Goal: Task Accomplishment & Management: Use online tool/utility

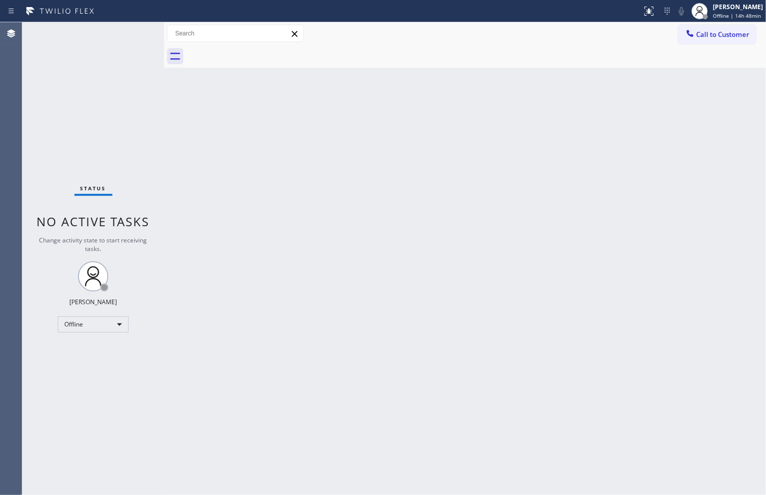
click at [508, 351] on div "Back to Dashboard Change Sender ID Customers Technicians Select a contact Outbo…" at bounding box center [465, 258] width 602 height 473
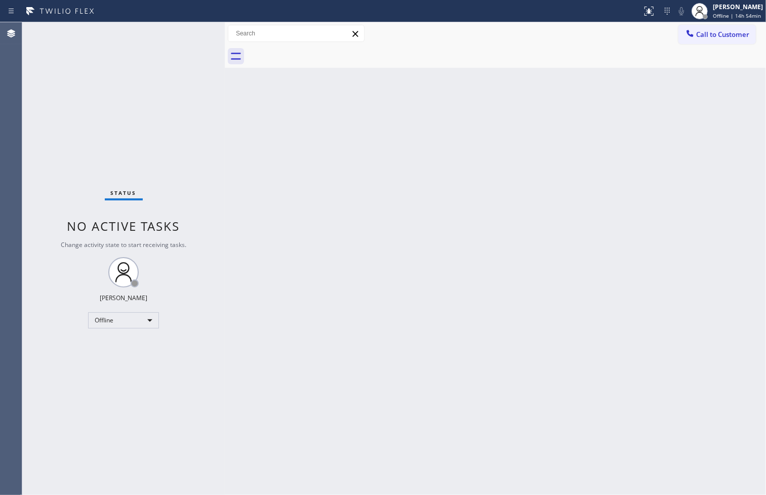
drag, startPoint x: 166, startPoint y: 89, endPoint x: 226, endPoint y: 104, distance: 62.5
click at [225, 104] on div at bounding box center [225, 258] width 0 height 473
click at [180, 33] on div "Status No active tasks Change activity state to start receiving tasks. [PERSON_…" at bounding box center [123, 258] width 202 height 473
click at [144, 321] on div "Offline" at bounding box center [123, 320] width 71 height 16
click at [130, 342] on li "Available" at bounding box center [123, 347] width 69 height 12
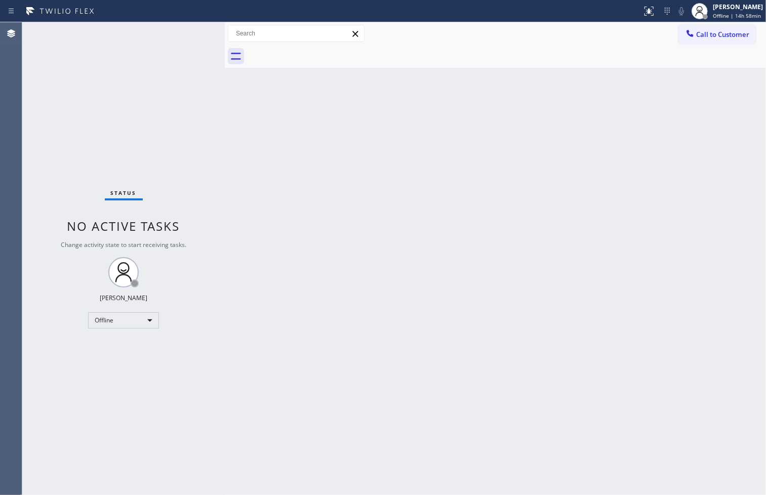
click at [240, 164] on div "Back to Dashboard Change Sender ID Customers Technicians Select a contact Outbo…" at bounding box center [495, 258] width 541 height 473
click at [205, 86] on div "Status No active tasks Change activity state to start receiving tasks. [PERSON_…" at bounding box center [123, 258] width 202 height 473
click at [181, 31] on div "Status No active tasks You are ready to start receiving tasks. [PERSON_NAME]" at bounding box center [123, 258] width 202 height 473
click at [88, 377] on div "Status No active tasks You are ready to start receiving tasks. [PERSON_NAME]" at bounding box center [123, 258] width 202 height 473
click at [74, 100] on div "Status No active tasks You are ready to start receiving tasks. [PERSON_NAME]" at bounding box center [123, 258] width 202 height 473
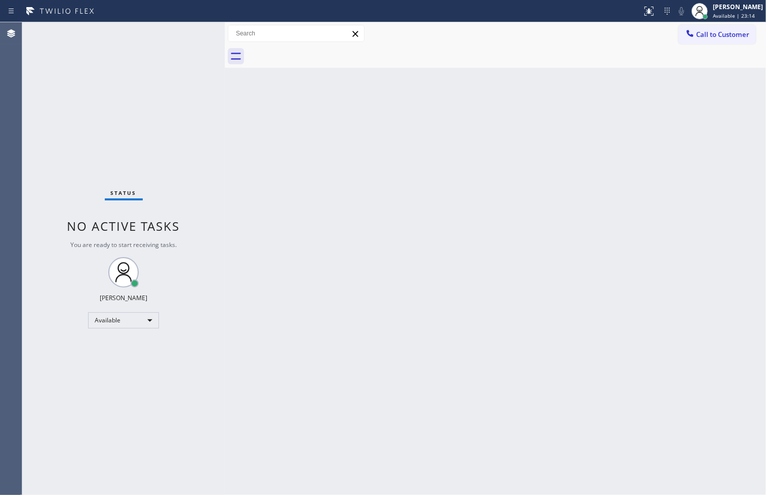
click at [184, 100] on div "Status No active tasks You are ready to start receiving tasks. [PERSON_NAME]" at bounding box center [123, 258] width 202 height 473
drag, startPoint x: 135, startPoint y: 85, endPoint x: 27, endPoint y: 61, distance: 110.9
click at [124, 83] on div "Status No active tasks You are ready to start receiving tasks. [PERSON_NAME]" at bounding box center [123, 258] width 202 height 473
click at [190, 28] on div "Status No active tasks You are ready to start receiving tasks. [PERSON_NAME]" at bounding box center [123, 258] width 202 height 473
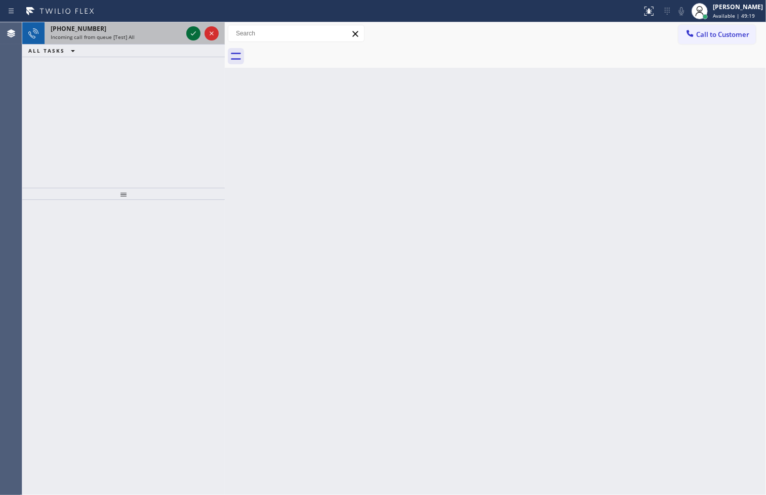
click at [188, 29] on icon at bounding box center [193, 33] width 12 height 12
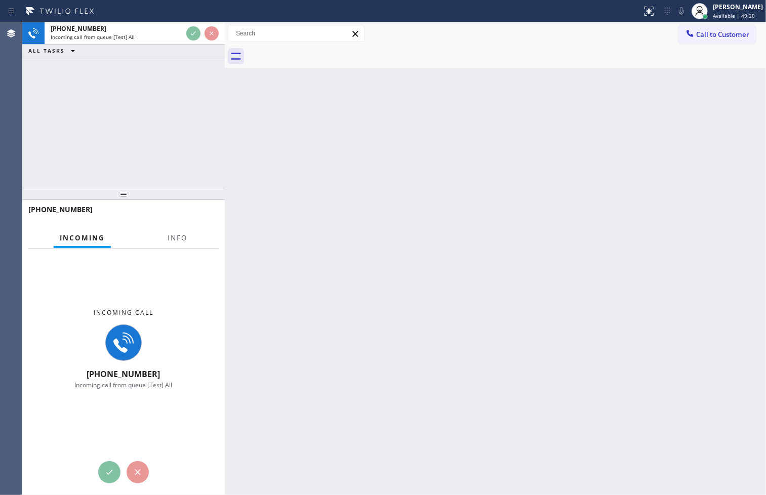
click at [185, 10] on div at bounding box center [321, 11] width 634 height 16
click at [185, 9] on div at bounding box center [321, 11] width 634 height 16
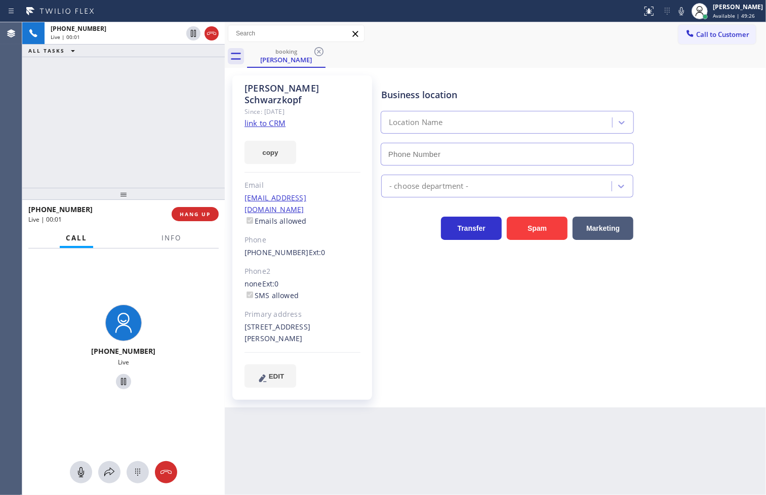
type input "[PHONE_NUMBER]"
click at [188, 216] on span "HANG UP" at bounding box center [195, 214] width 31 height 7
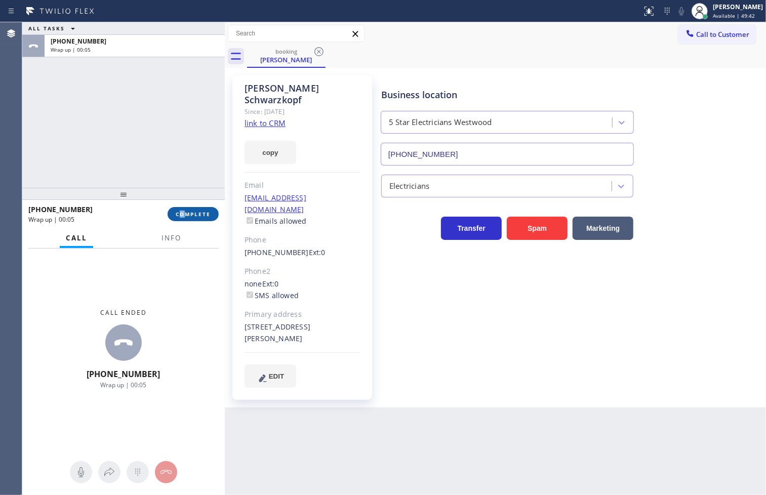
drag, startPoint x: 181, startPoint y: 205, endPoint x: 176, endPoint y: 215, distance: 11.1
click at [180, 205] on div "[PHONE_NUMBER] Wrap up | 00:05 COMPLETE" at bounding box center [123, 214] width 190 height 26
click at [176, 216] on span "COMPLETE" at bounding box center [193, 214] width 35 height 7
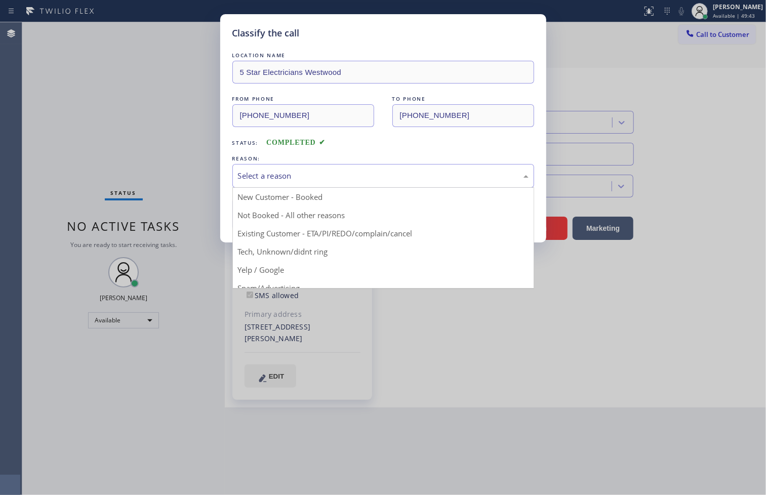
click at [249, 178] on div "Select a reason" at bounding box center [383, 176] width 291 height 12
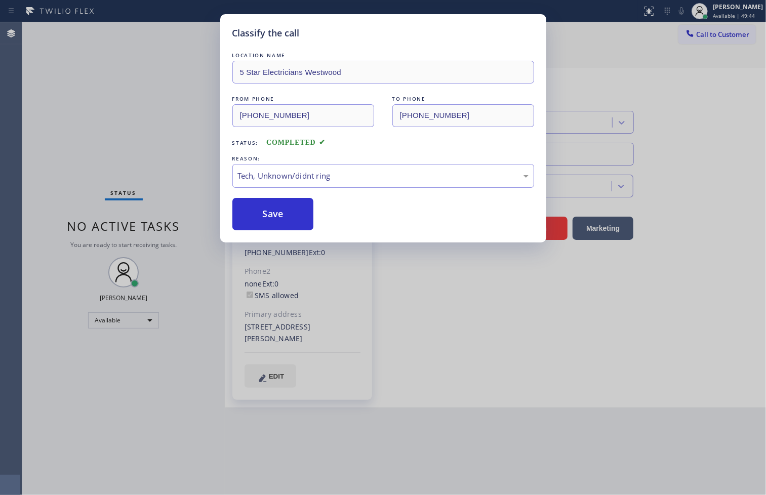
click at [262, 196] on div "LOCATION NAME 5 Star Electricians Westwood FROM PHONE [PHONE_NUMBER] TO PHONE […" at bounding box center [383, 140] width 302 height 180
drag, startPoint x: 262, startPoint y: 196, endPoint x: 262, endPoint y: 211, distance: 14.7
click at [262, 211] on div "LOCATION NAME 5 Star Electricians Westwood FROM PHONE [PHONE_NUMBER] TO PHONE […" at bounding box center [383, 140] width 302 height 180
click at [262, 211] on button "Save" at bounding box center [273, 214] width 82 height 32
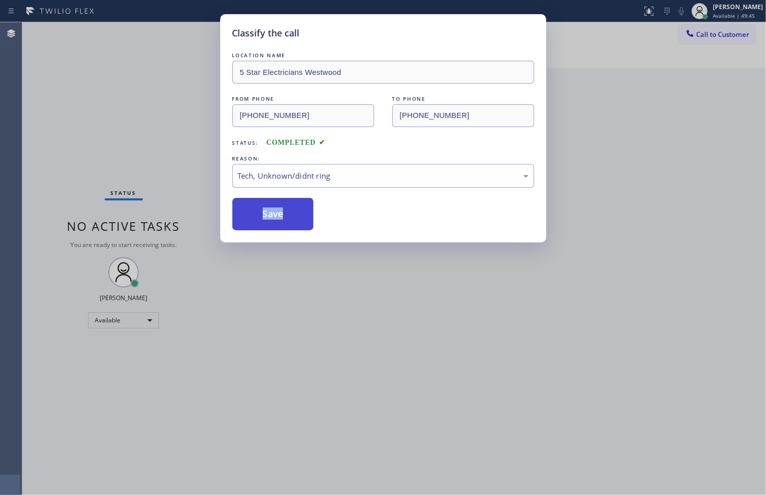
click at [262, 211] on button "Save" at bounding box center [273, 214] width 82 height 32
click at [259, 204] on button "Save" at bounding box center [273, 214] width 82 height 32
click at [257, 203] on button "Save" at bounding box center [273, 214] width 82 height 32
drag, startPoint x: 70, startPoint y: 190, endPoint x: 62, endPoint y: 185, distance: 9.3
click at [62, 185] on div "Classify the call LOCATION NAME 5 Star Electricians Westwood FROM PHONE [PHONE_…" at bounding box center [394, 258] width 744 height 473
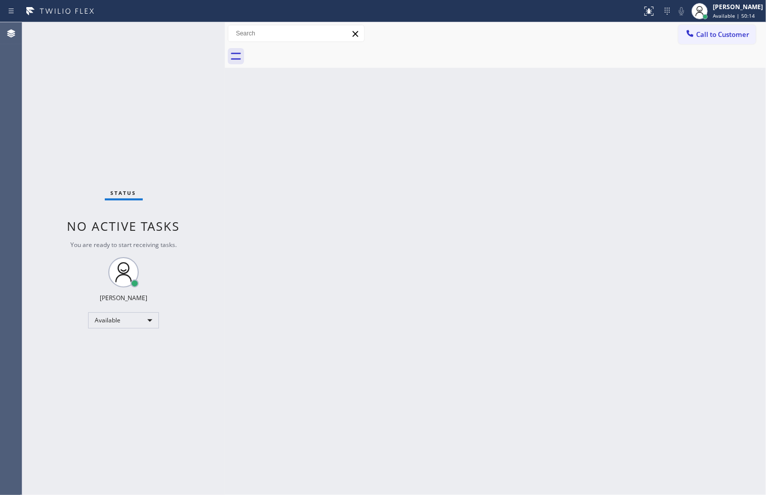
click at [93, 89] on div "Status No active tasks You are ready to start receiving tasks. [PERSON_NAME]" at bounding box center [123, 258] width 202 height 473
click at [177, 40] on div "Status No active tasks You are ready to start receiving tasks. [PERSON_NAME]" at bounding box center [123, 258] width 202 height 473
drag, startPoint x: 179, startPoint y: 31, endPoint x: 164, endPoint y: 39, distance: 17.2
click at [179, 31] on div "Status No active tasks You are ready to start receiving tasks. [PERSON_NAME]" at bounding box center [123, 258] width 202 height 473
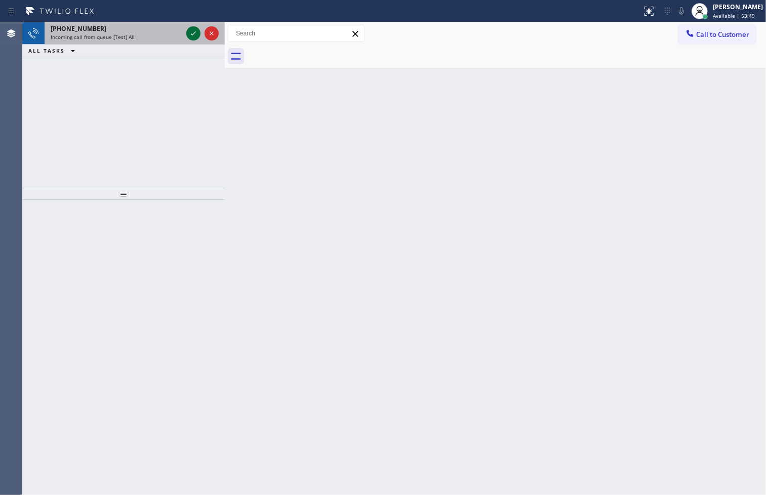
click at [189, 27] on icon at bounding box center [193, 33] width 12 height 12
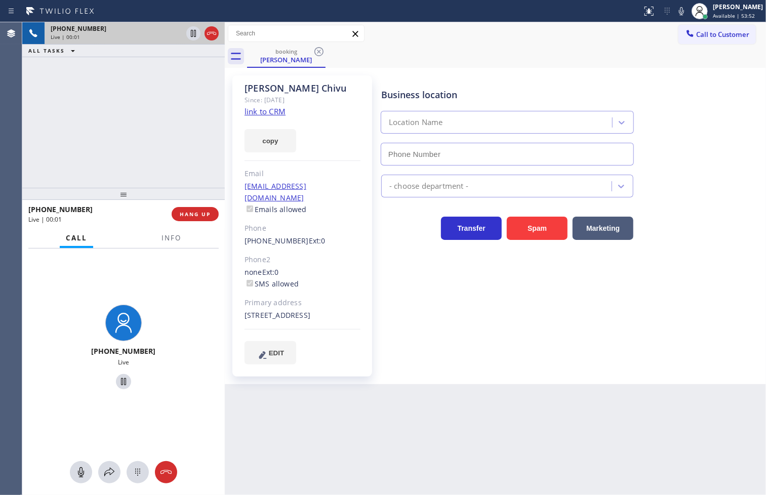
type input "[PHONE_NUMBER]"
click at [117, 126] on div "[PHONE_NUMBER] Live | 00:08 ALL TASKS ALL TASKS ACTIVE TASKS TASKS IN WRAP UP" at bounding box center [123, 105] width 202 height 166
click at [267, 113] on link "link to CRM" at bounding box center [265, 111] width 41 height 10
click at [259, 150] on button "copy" at bounding box center [271, 140] width 52 height 23
click at [57, 124] on div "[PHONE_NUMBER] Live | 00:21 ALL TASKS ALL TASKS ACTIVE TASKS TASKS IN WRAP UP" at bounding box center [123, 105] width 202 height 166
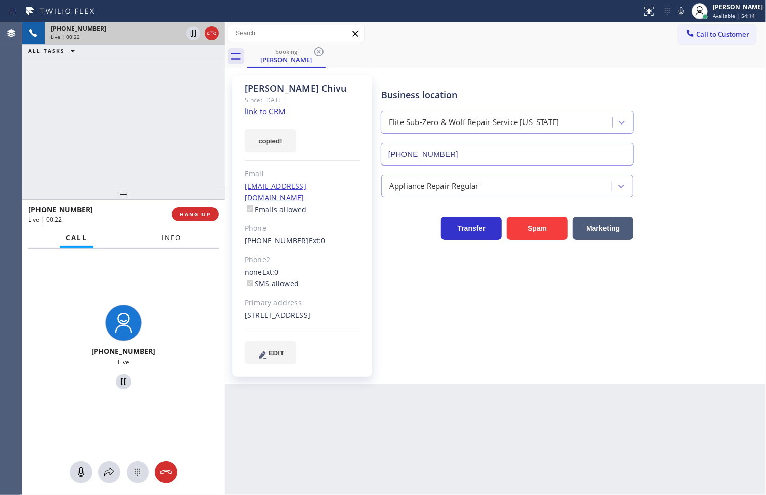
click at [168, 241] on span "Info" at bounding box center [171, 237] width 20 height 9
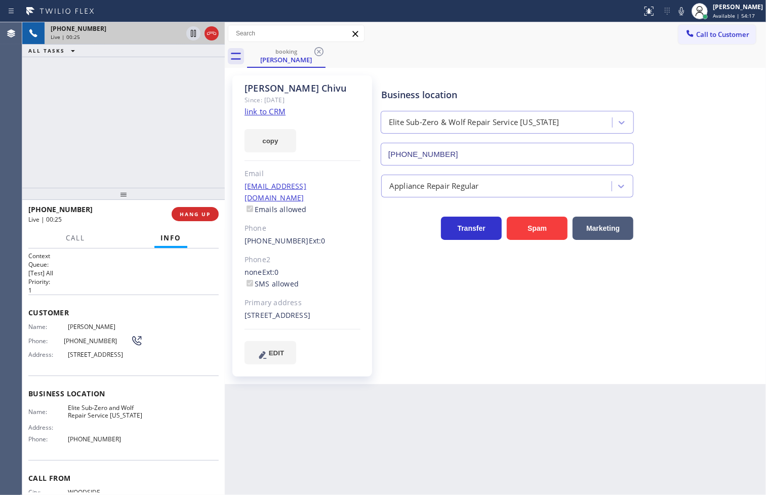
click at [568, 309] on div "Business location Elite Sub-Zero & Wolf Repair Service [US_STATE] [PHONE_NUMBER…" at bounding box center [571, 219] width 384 height 283
click at [44, 127] on div "[PHONE_NUMBER] Live | 00:27 ALL TASKS ALL TASKS ACTIVE TASKS TASKS IN WRAP UP" at bounding box center [123, 105] width 202 height 166
drag, startPoint x: 43, startPoint y: 107, endPoint x: 51, endPoint y: 103, distance: 9.3
click at [47, 105] on div "[PHONE_NUMBER] Live | 00:28 ALL TASKS ALL TASKS ACTIVE TASKS TASKS IN WRAP UP" at bounding box center [123, 105] width 202 height 166
click at [188, 28] on icon at bounding box center [193, 33] width 12 height 12
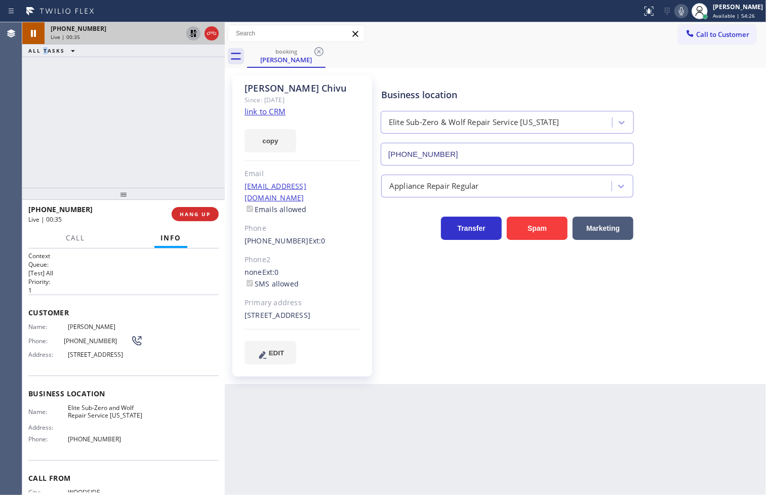
click at [675, 8] on icon at bounding box center [681, 11] width 12 height 12
click at [276, 148] on button "copy" at bounding box center [271, 140] width 52 height 23
click at [64, 95] on div "[PHONE_NUMBER] Live | 01:21 ALL TASKS ALL TASKS ACTIVE TASKS TASKS IN WRAP UP" at bounding box center [123, 105] width 202 height 166
click at [191, 29] on icon at bounding box center [193, 33] width 12 height 12
click at [675, 10] on icon at bounding box center [681, 11] width 12 height 12
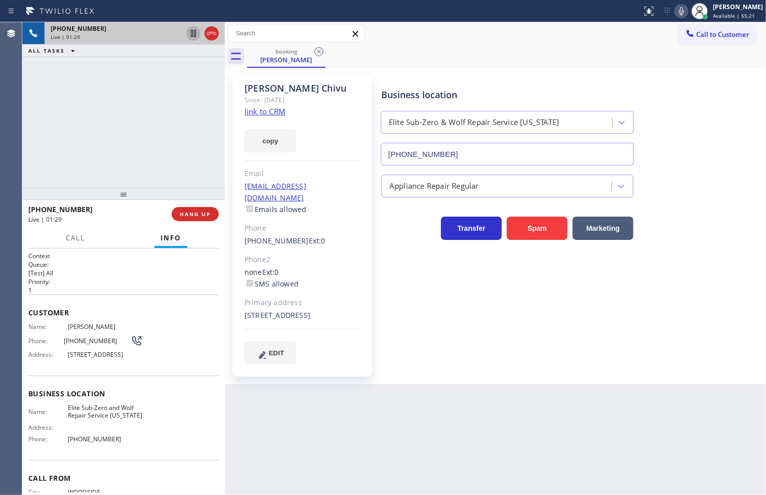
click at [123, 116] on div "[PHONE_NUMBER] Live | 01:29 ALL TASKS ALL TASKS ACTIVE TASKS TASKS IN WRAP UP" at bounding box center [123, 105] width 202 height 166
click at [117, 150] on div "[PHONE_NUMBER] Live | 01:39 ALL TASKS ALL TASKS ACTIVE TASKS TASKS IN WRAP UP" at bounding box center [123, 105] width 202 height 166
click at [508, 390] on div "Back to Dashboard Change Sender ID Customers Technicians Select a contact Outbo…" at bounding box center [495, 258] width 541 height 473
drag, startPoint x: 457, startPoint y: 370, endPoint x: 213, endPoint y: 251, distance: 271.5
click at [441, 363] on div "Business location Elite Sub-Zero & Wolf Repair Service [US_STATE] [PHONE_NUMBER…" at bounding box center [571, 230] width 384 height 304
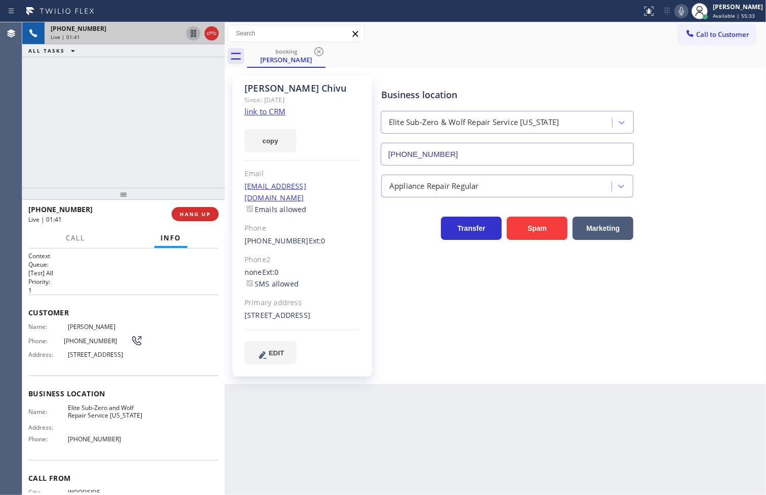
click at [105, 176] on div "[PHONE_NUMBER] Live | 01:41 ALL TASKS ALL TASKS ACTIVE TASKS TASKS IN WRAP UP" at bounding box center [123, 105] width 202 height 166
click at [108, 108] on div "[PHONE_NUMBER] Live | 01:43 ALL TASKS ALL TASKS ACTIVE TASKS TASKS IN WRAP UP" at bounding box center [123, 105] width 202 height 166
click at [100, 125] on div "[PHONE_NUMBER] Live | 02:13 ALL TASKS ALL TASKS ACTIVE TASKS TASKS IN WRAP UP" at bounding box center [123, 105] width 202 height 166
drag, startPoint x: 114, startPoint y: 235, endPoint x: 102, endPoint y: 165, distance: 72.0
click at [114, 234] on div "Call Info" at bounding box center [123, 238] width 190 height 20
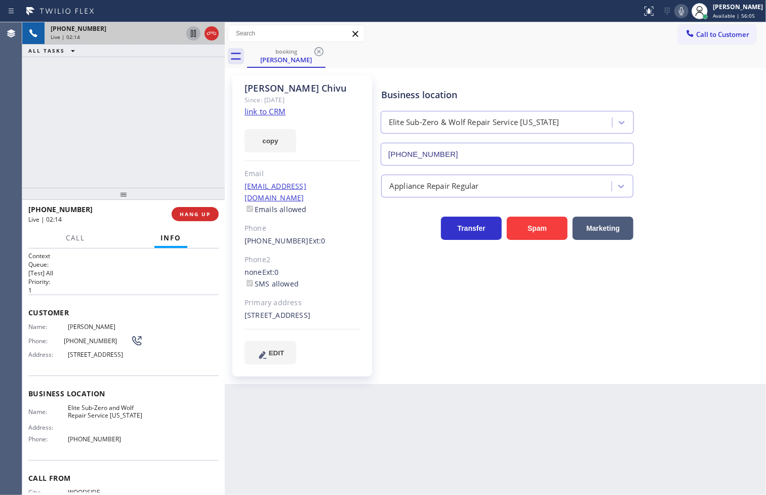
click at [102, 148] on div "[PHONE_NUMBER] Live | 02:14 ALL TASKS ALL TASKS ACTIVE TASKS TASKS IN WRAP UP" at bounding box center [123, 105] width 202 height 166
click at [128, 271] on p "[Test] All" at bounding box center [123, 273] width 190 height 9
click at [318, 397] on div "Back to Dashboard Change Sender ID Customers Technicians Select a contact Outbo…" at bounding box center [495, 258] width 541 height 473
click at [68, 130] on div "[PHONE_NUMBER] Live | 03:00 ALL TASKS ALL TASKS ACTIVE TASKS TASKS IN WRAP UP" at bounding box center [123, 105] width 202 height 166
click at [58, 98] on div "[PHONE_NUMBER] Live | 03:14 ALL TASKS ALL TASKS ACTIVE TASKS TASKS IN WRAP UP" at bounding box center [123, 105] width 202 height 166
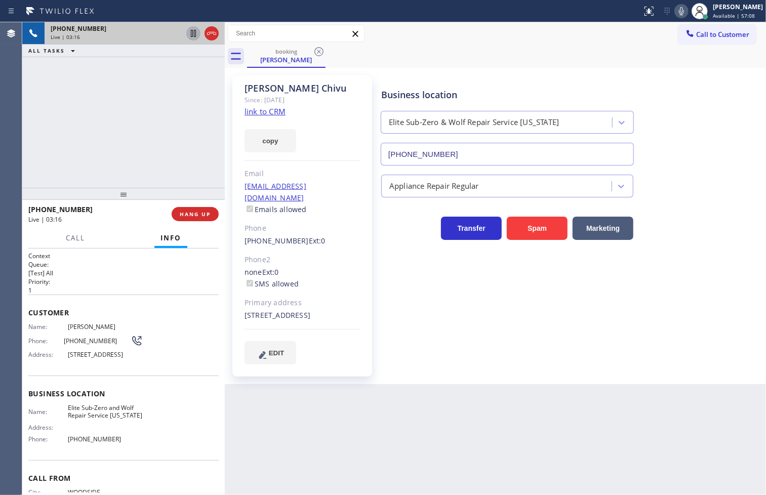
click at [110, 229] on div "Call Info" at bounding box center [123, 238] width 190 height 20
click at [130, 123] on div "[PHONE_NUMBER] Live | 03:17 ALL TASKS ALL TASKS ACTIVE TASKS TASKS IN WRAP UP" at bounding box center [123, 105] width 202 height 166
click at [158, 142] on div "[PHONE_NUMBER] Live | 03:18 ALL TASKS ALL TASKS ACTIVE TASKS TASKS IN WRAP UP" at bounding box center [123, 105] width 202 height 166
click at [195, 135] on div "[PHONE_NUMBER] Live | 03:19 ALL TASKS ALL TASKS ACTIVE TASKS TASKS IN WRAP UP" at bounding box center [123, 105] width 202 height 166
click at [210, 213] on span "HANG UP" at bounding box center [195, 214] width 31 height 7
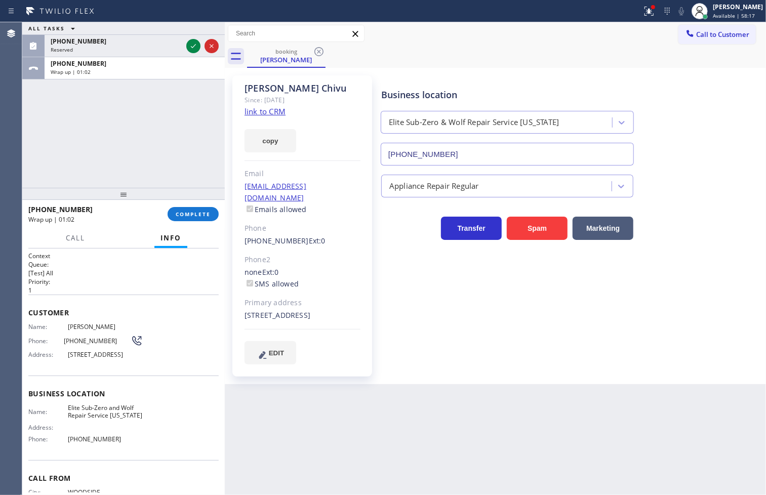
click at [89, 132] on div "ALL TASKS ALL TASKS ACTIVE TASKS TASKS IN WRAP UP [PHONE_NUMBER] Reserved [PHON…" at bounding box center [123, 105] width 202 height 166
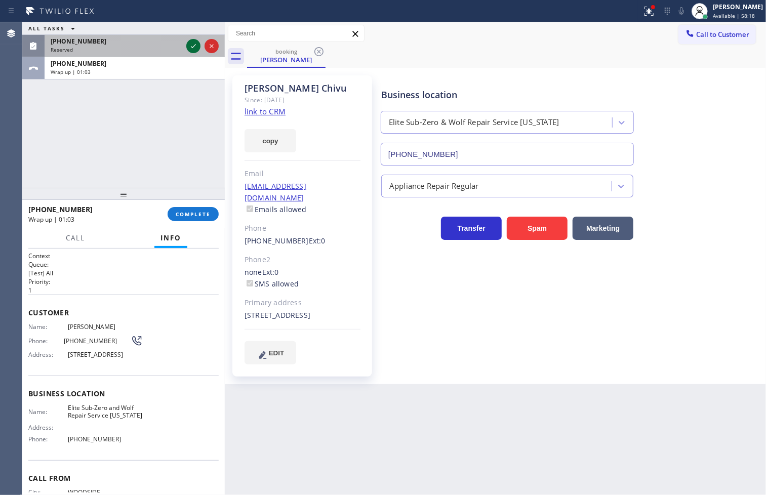
click at [196, 46] on icon at bounding box center [193, 46] width 12 height 12
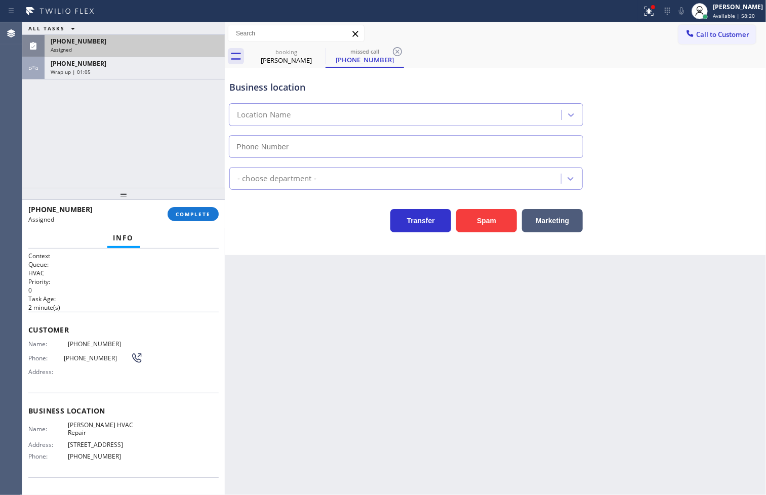
type input "[PHONE_NUMBER]"
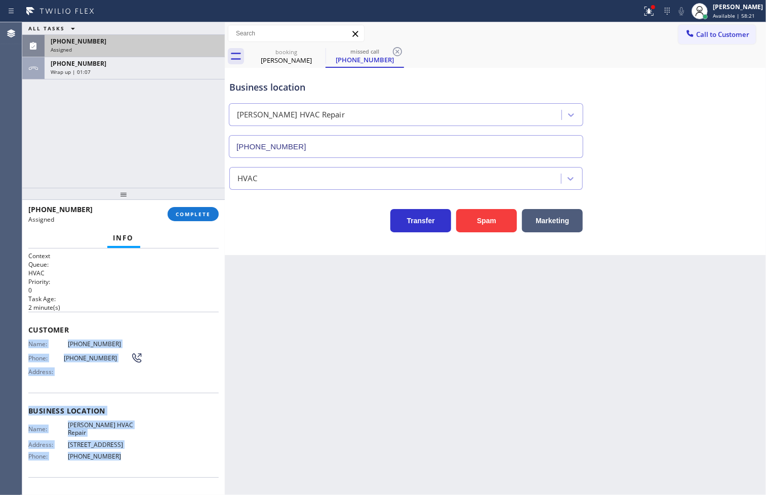
drag, startPoint x: 27, startPoint y: 343, endPoint x: 137, endPoint y: 446, distance: 151.1
click at [137, 446] on div "Context Queue: HVAC Priority: 0 Task Age: [DEMOGRAPHIC_DATA] minute(s) Customer…" at bounding box center [123, 372] width 202 height 247
copy div "Name: [PHONE_NUMBER] Phone: [PHONE_NUMBER] Address: Business location Name: [PE…"
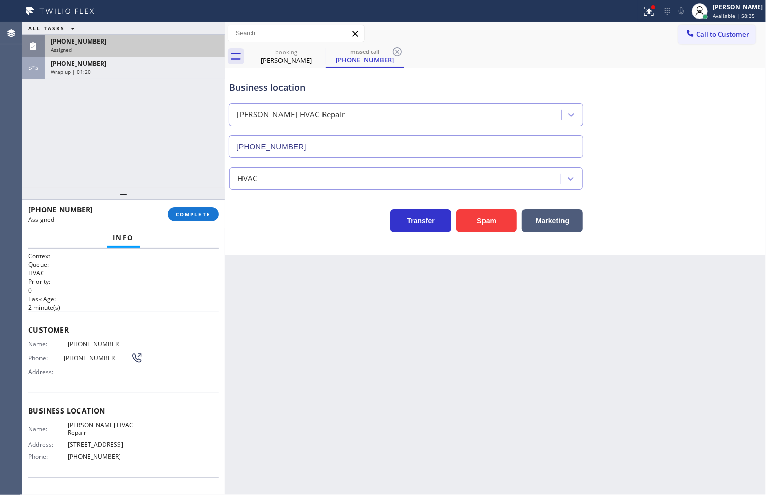
click at [62, 149] on div "ALL TASKS ALL TASKS ACTIVE TASKS TASKS IN WRAP UP [PHONE_NUMBER] Assigned [PHON…" at bounding box center [123, 105] width 202 height 166
click at [193, 216] on span "COMPLETE" at bounding box center [193, 214] width 35 height 7
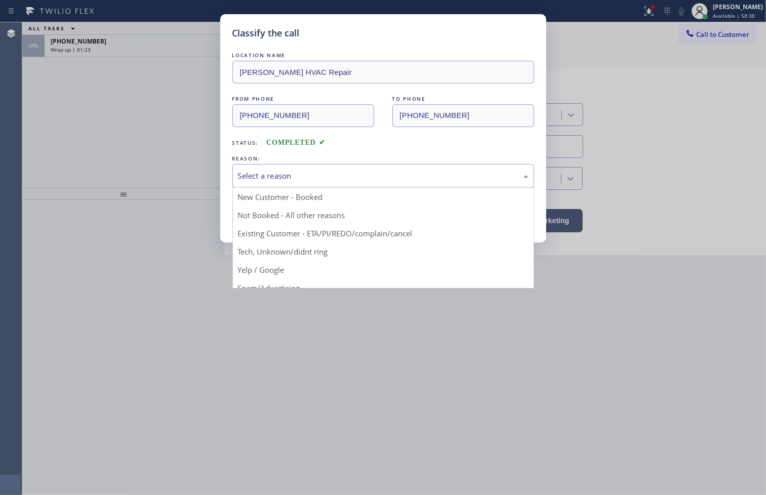
click at [296, 177] on div "Select a reason" at bounding box center [383, 176] width 291 height 12
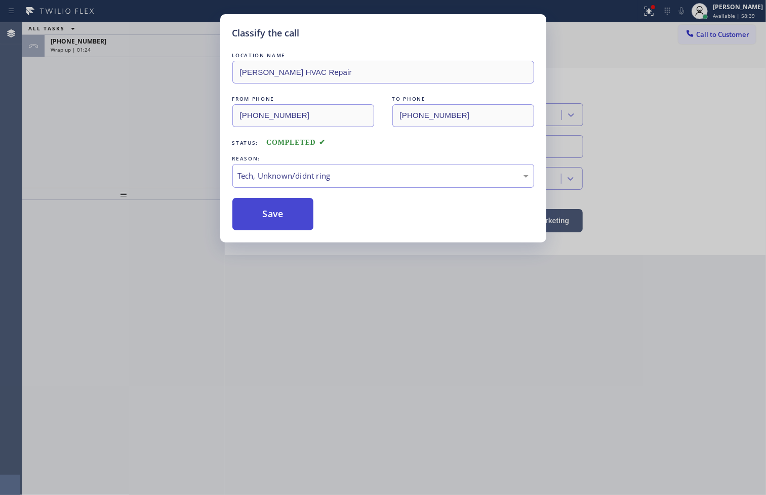
click at [270, 227] on button "Save" at bounding box center [273, 214] width 82 height 32
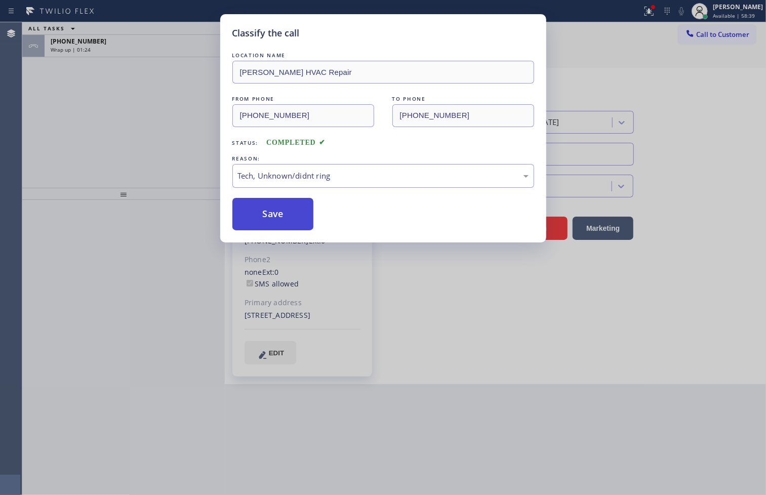
click at [270, 227] on button "Save" at bounding box center [273, 214] width 82 height 32
drag, startPoint x: 270, startPoint y: 227, endPoint x: 262, endPoint y: 216, distance: 14.1
click at [270, 228] on button "Save" at bounding box center [273, 214] width 82 height 32
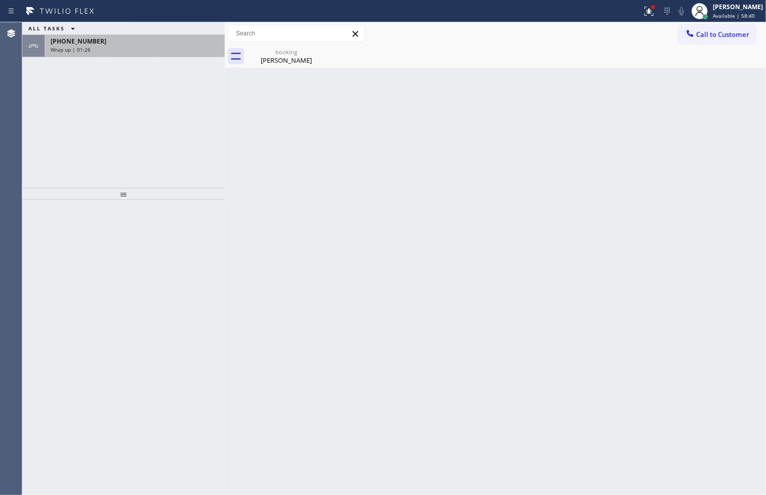
click at [161, 49] on div "Wrap up | 01:26" at bounding box center [135, 49] width 168 height 7
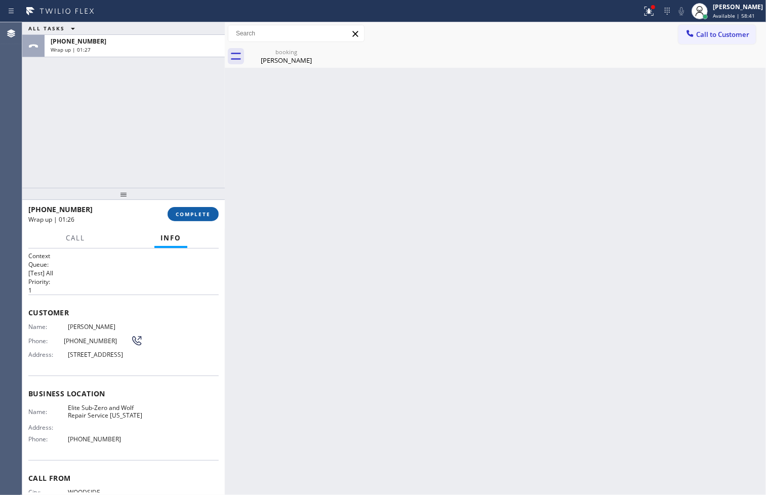
click at [187, 216] on span "COMPLETE" at bounding box center [193, 214] width 35 height 7
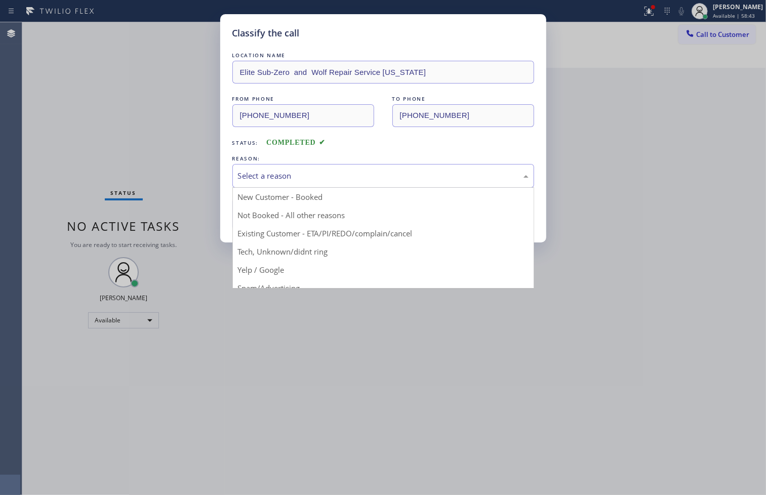
click at [254, 173] on div "Select a reason" at bounding box center [383, 176] width 291 height 12
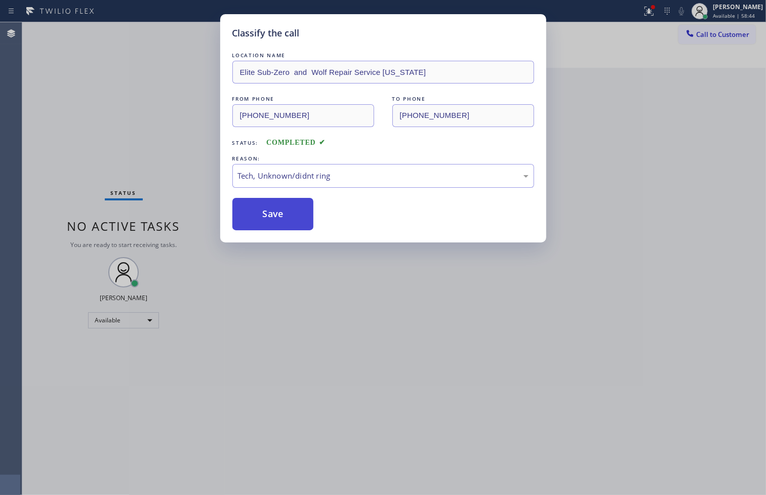
click at [281, 215] on button "Save" at bounding box center [273, 214] width 82 height 32
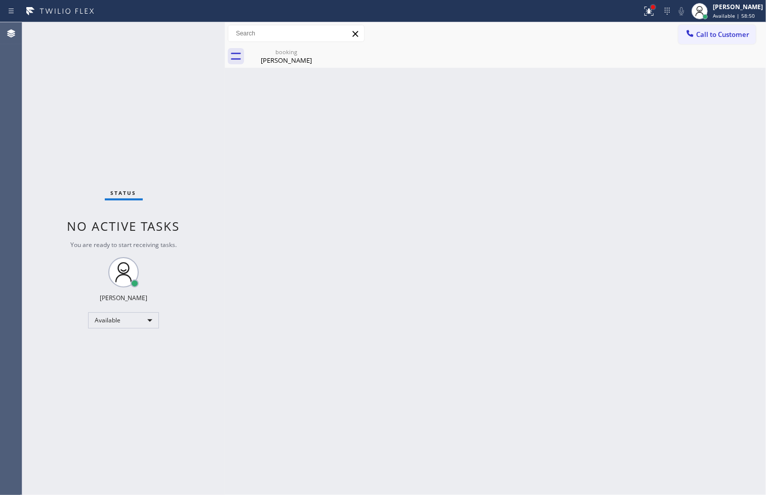
click at [650, 9] on div at bounding box center [653, 7] width 6 height 6
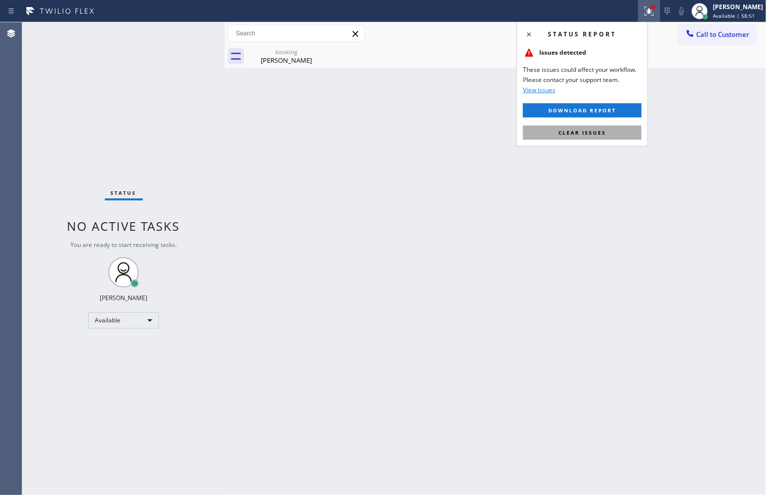
click at [591, 132] on span "Clear issues" at bounding box center [582, 132] width 48 height 7
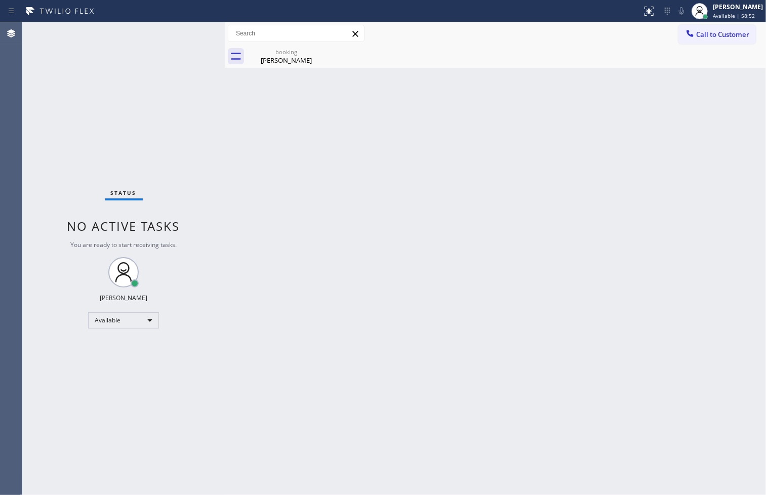
click at [392, 134] on div "Back to Dashboard Change Sender ID Customers Technicians Select a contact Outbo…" at bounding box center [495, 258] width 541 height 473
drag, startPoint x: 126, startPoint y: 60, endPoint x: 135, endPoint y: 4, distance: 56.9
click at [127, 58] on div "Status No active tasks You are ready to start receiving tasks. [PERSON_NAME]" at bounding box center [123, 258] width 202 height 473
click at [182, 32] on div "Status No active tasks You are ready to start receiving tasks. [PERSON_NAME]" at bounding box center [123, 258] width 202 height 473
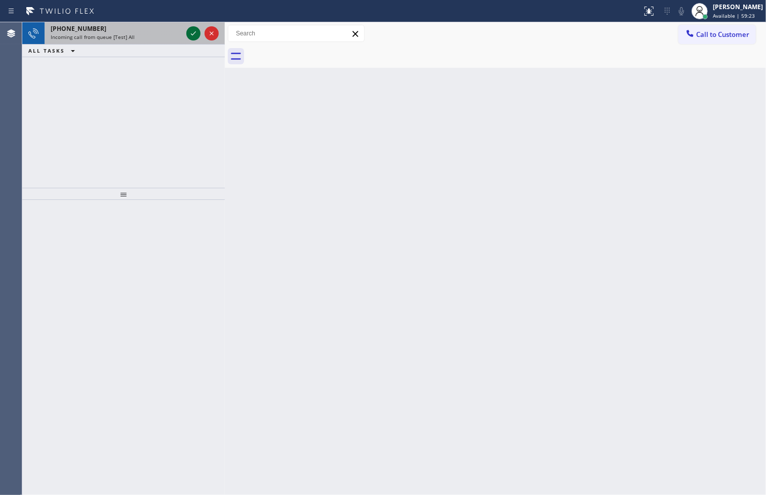
click at [189, 35] on icon at bounding box center [193, 33] width 12 height 12
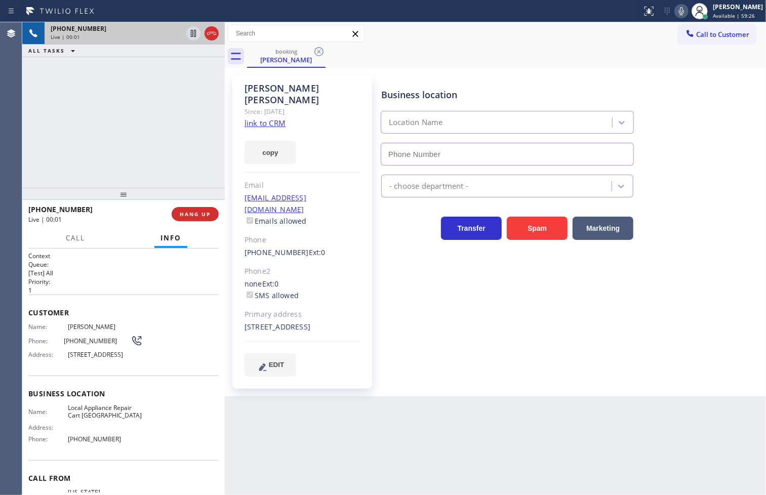
type input "[PHONE_NUMBER]"
click at [737, 151] on div "Business location Local Appliance Repair Cart [GEOGRAPHIC_DATA] [PHONE_NUMBER]" at bounding box center [571, 120] width 384 height 92
click at [107, 169] on div "[PHONE_NUMBER] Live | 00:06 ALL TASKS ALL TASKS ACTIVE TASKS TASKS IN WRAP UP" at bounding box center [123, 105] width 202 height 166
click at [249, 118] on link "link to CRM" at bounding box center [265, 123] width 41 height 10
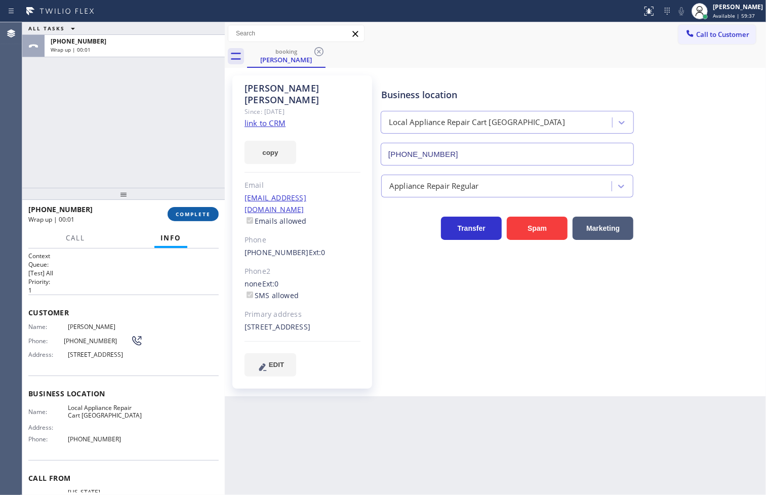
click at [205, 212] on span "COMPLETE" at bounding box center [193, 214] width 35 height 7
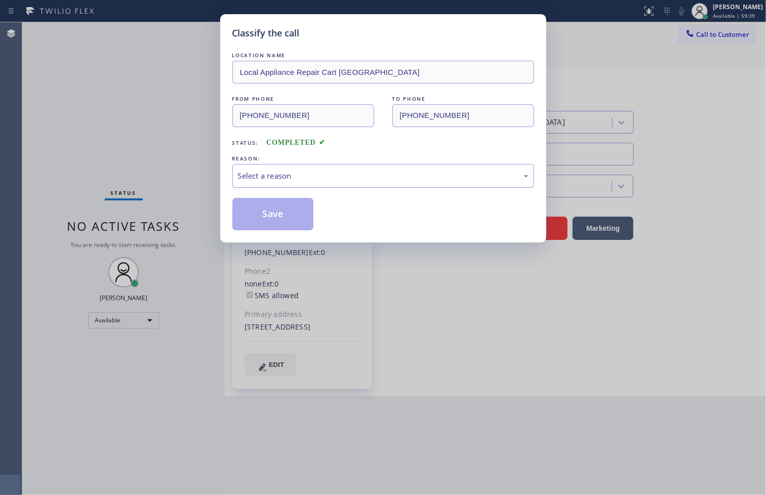
click at [273, 180] on div "Select a reason" at bounding box center [383, 176] width 291 height 12
click at [271, 218] on button "Save" at bounding box center [273, 214] width 82 height 32
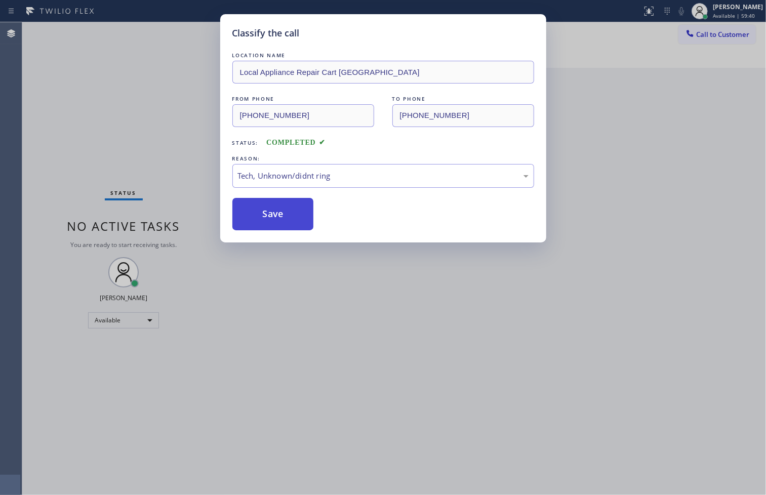
click at [271, 218] on button "Save" at bounding box center [273, 214] width 82 height 32
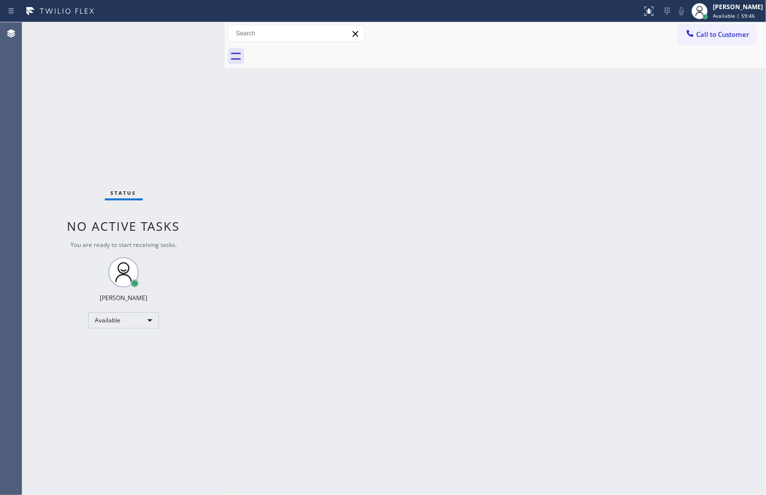
click at [182, 40] on div "Status No active tasks You are ready to start receiving tasks. [PERSON_NAME]" at bounding box center [123, 258] width 202 height 473
click at [53, 78] on div "Status No active tasks You are ready to start receiving tasks. [PERSON_NAME]" at bounding box center [123, 258] width 202 height 473
click at [190, 31] on div "Status No active tasks You are ready to start receiving tasks. [PERSON_NAME]" at bounding box center [123, 258] width 202 height 473
click at [99, 138] on div "Status No active tasks You are ready to start receiving tasks. [PERSON_NAME]" at bounding box center [123, 258] width 202 height 473
click at [191, 36] on div "Status No active tasks You are ready to start receiving tasks. [PERSON_NAME]" at bounding box center [123, 258] width 202 height 473
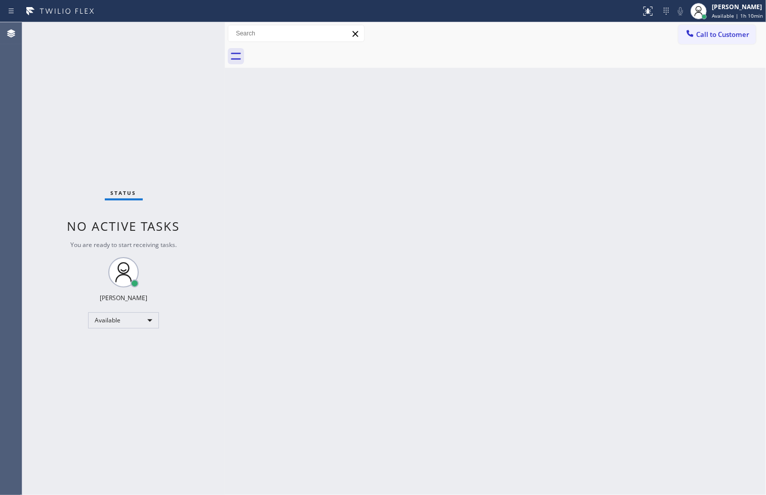
click at [43, 100] on div "Status No active tasks You are ready to start receiving tasks. [PERSON_NAME]" at bounding box center [123, 258] width 202 height 473
click at [87, 155] on div "Status No active tasks You are ready to start receiving tasks. [PERSON_NAME]" at bounding box center [123, 258] width 202 height 473
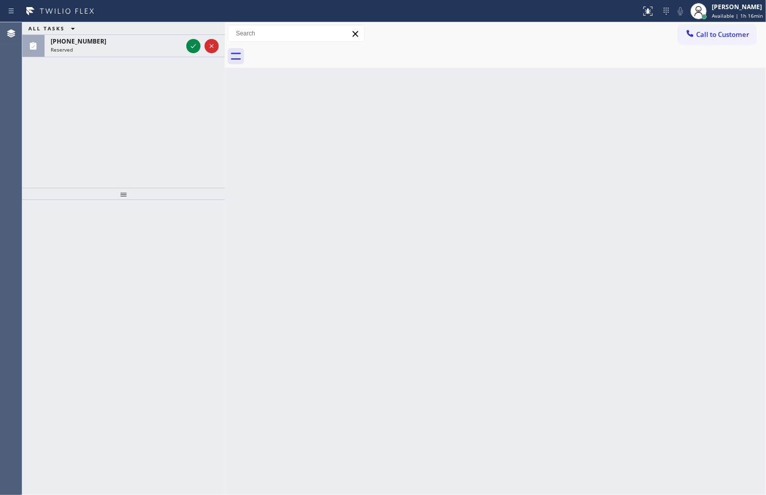
click at [61, 137] on div "ALL TASKS ALL TASKS ACTIVE TASKS TASKS IN WRAP UP [PHONE_NUMBER] Reserved" at bounding box center [123, 105] width 202 height 166
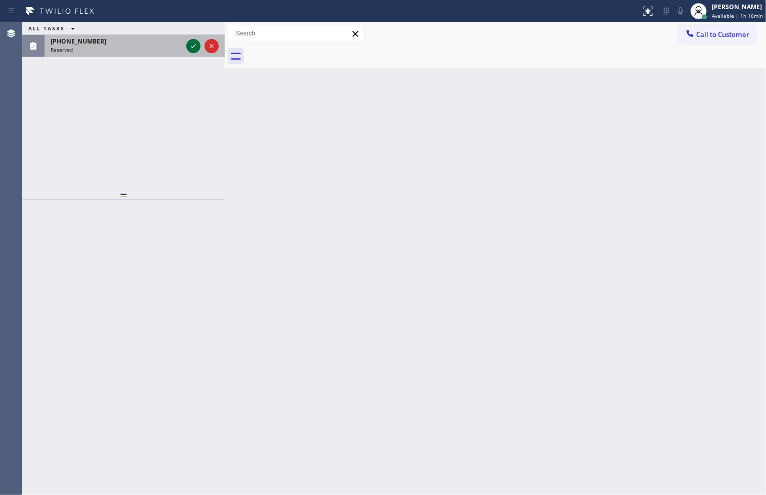
click at [193, 47] on icon at bounding box center [193, 46] width 5 height 4
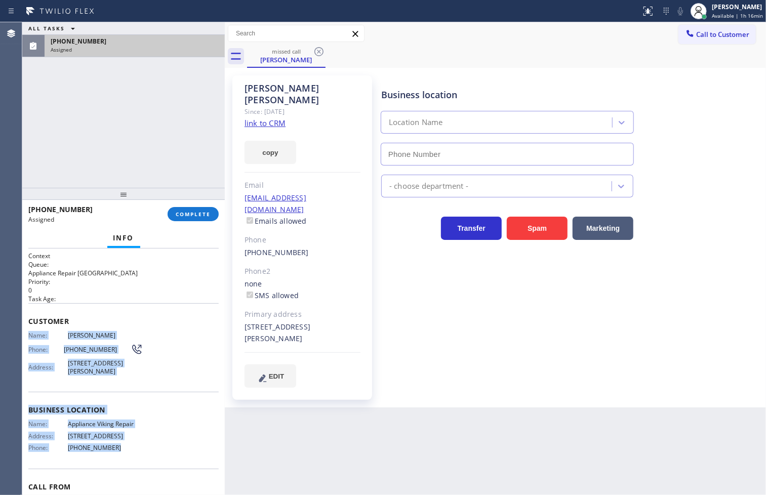
type input "[PHONE_NUMBER]"
drag, startPoint x: 27, startPoint y: 333, endPoint x: 128, endPoint y: 452, distance: 156.2
click at [128, 452] on div "Context Queue: Appliance Repair High End Priority: 0 Task Age: Customer Name: […" at bounding box center [123, 372] width 202 height 247
copy div "Name: [PERSON_NAME] Phone: [PHONE_NUMBER] Address: [STREET_ADDRESS][PERSON_NAME…"
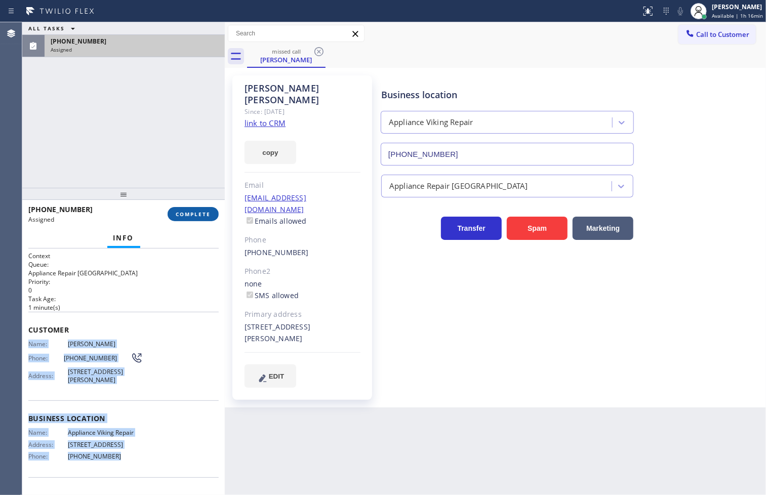
click at [189, 218] on button "COMPLETE" at bounding box center [193, 214] width 51 height 14
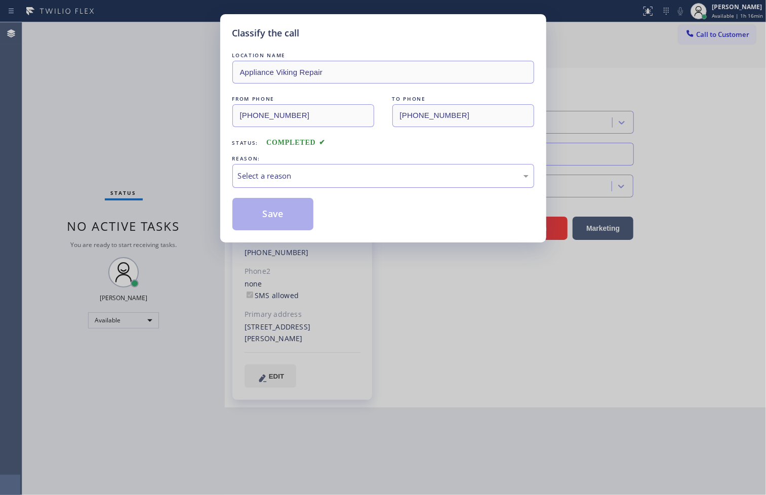
click at [276, 178] on div "Select a reason" at bounding box center [383, 176] width 291 height 12
click at [279, 219] on button "Save" at bounding box center [273, 214] width 82 height 32
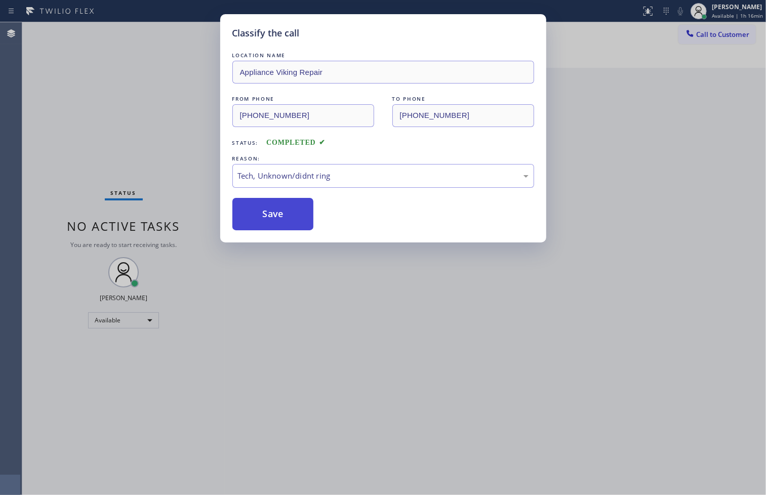
click at [279, 218] on button "Save" at bounding box center [273, 214] width 82 height 32
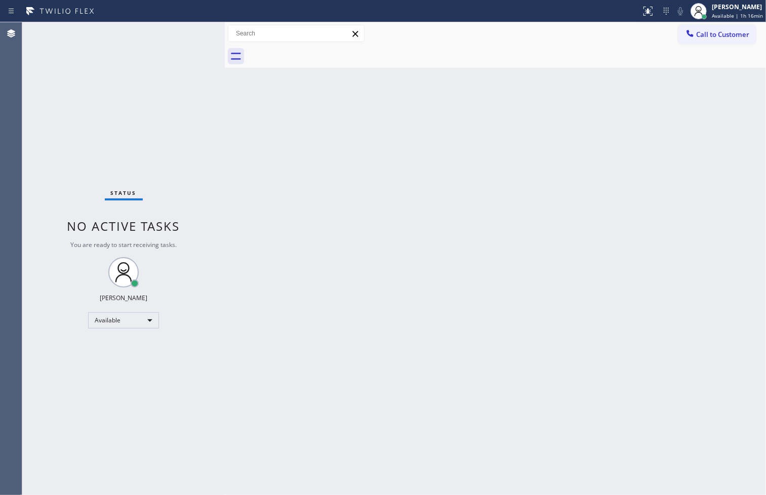
click at [74, 53] on div "Status No active tasks You are ready to start receiving tasks. [PERSON_NAME]" at bounding box center [123, 258] width 202 height 473
drag, startPoint x: 276, startPoint y: 210, endPoint x: 292, endPoint y: 192, distance: 23.7
click at [286, 200] on div "Back to Dashboard Change Sender ID Customers Technicians Select a contact Outbo…" at bounding box center [495, 258] width 541 height 473
click at [76, 102] on div "Status No active tasks You are ready to start receiving tasks. [PERSON_NAME]" at bounding box center [123, 258] width 202 height 473
click at [180, 32] on div "Status No active tasks You are ready to start receiving tasks. [PERSON_NAME]" at bounding box center [123, 258] width 202 height 473
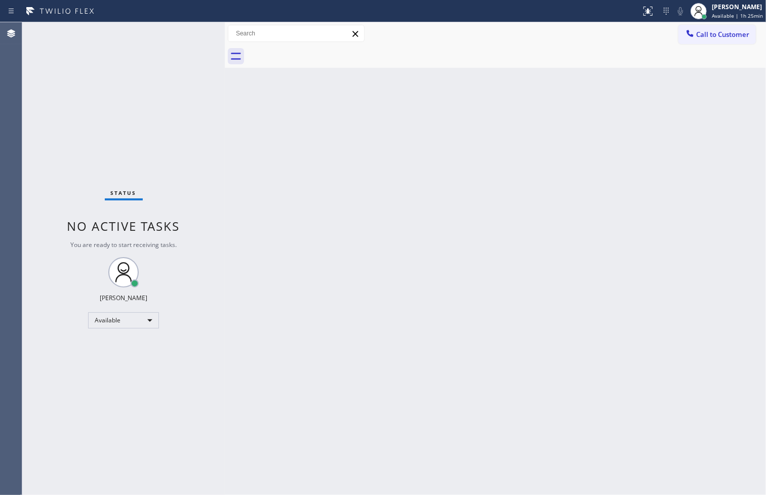
click at [194, 39] on div "Status No active tasks You are ready to start receiving tasks. [PERSON_NAME]" at bounding box center [123, 258] width 202 height 473
click at [97, 382] on div "Status No active tasks You are ready to start receiving tasks. [PERSON_NAME]" at bounding box center [123, 258] width 202 height 473
click at [74, 188] on div "Status No active tasks You are ready to start receiving tasks. [PERSON_NAME]" at bounding box center [123, 258] width 202 height 473
drag, startPoint x: 98, startPoint y: 187, endPoint x: 151, endPoint y: 189, distance: 53.2
click at [151, 189] on div "Status No active tasks You are ready to start receiving tasks. [PERSON_NAME]" at bounding box center [123, 258] width 202 height 473
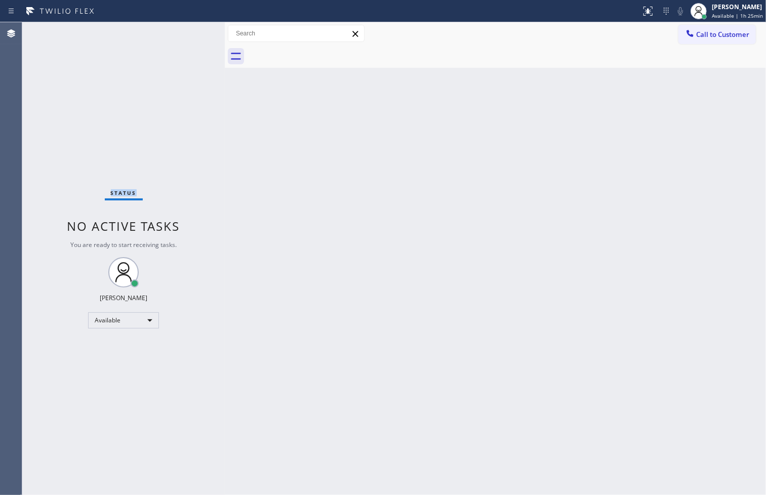
click at [191, 158] on div "Status No active tasks You are ready to start receiving tasks. [PERSON_NAME]" at bounding box center [123, 258] width 202 height 473
click at [184, 37] on div "Status No active tasks You are ready to start receiving tasks. [PERSON_NAME]" at bounding box center [123, 258] width 202 height 473
click at [76, 191] on div "Status No active tasks You are ready to start receiving tasks. [PERSON_NAME]" at bounding box center [123, 258] width 202 height 473
click at [216, 99] on div "Status No active tasks You are ready to start receiving tasks. [PERSON_NAME]" at bounding box center [123, 258] width 202 height 473
drag, startPoint x: 225, startPoint y: 93, endPoint x: 236, endPoint y: 102, distance: 14.4
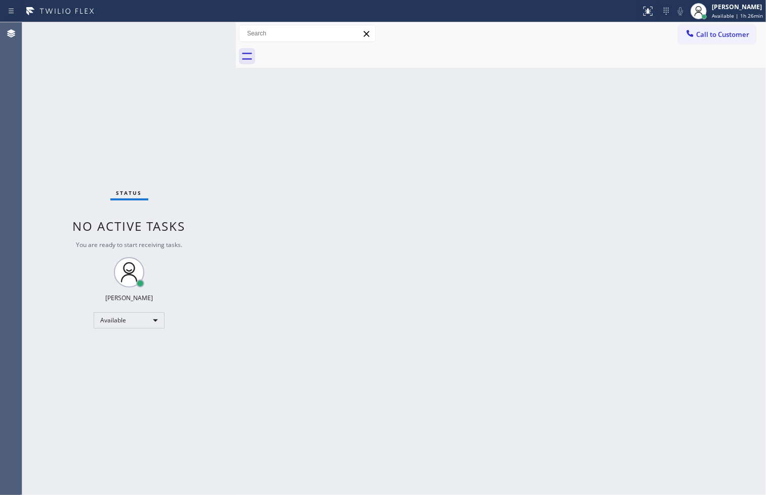
click at [236, 102] on div at bounding box center [236, 258] width 0 height 473
click at [215, 88] on div "Status No active tasks You are ready to start receiving tasks. [PERSON_NAME]" at bounding box center [129, 258] width 214 height 473
click at [201, 33] on div "Status No active tasks You are ready to start receiving tasks. [PERSON_NAME]" at bounding box center [129, 258] width 214 height 473
click at [200, 33] on div "Status No active tasks You are ready to start receiving tasks. [PERSON_NAME]" at bounding box center [129, 258] width 214 height 473
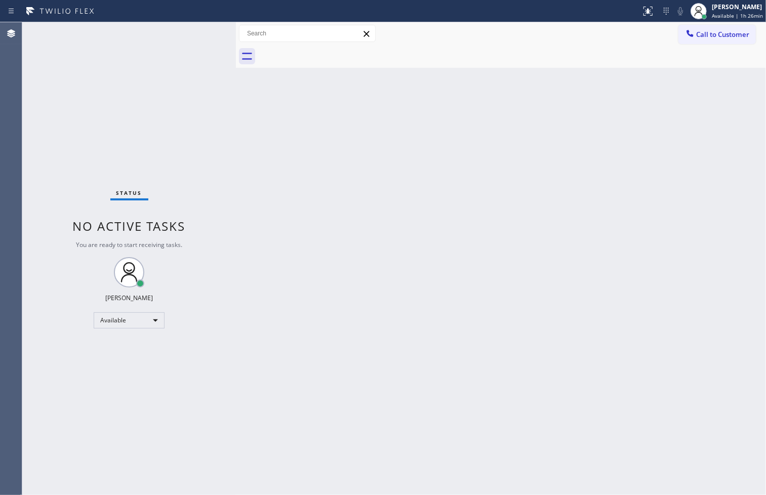
click at [200, 33] on div "Status No active tasks You are ready to start receiving tasks. [PERSON_NAME]" at bounding box center [129, 258] width 214 height 473
click at [196, 32] on div "Status No active tasks You are ready to start receiving tasks. [PERSON_NAME]" at bounding box center [129, 258] width 214 height 473
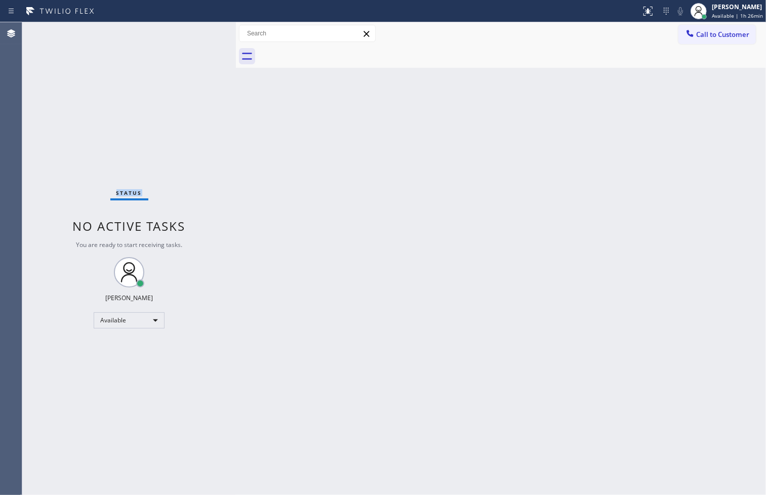
click at [196, 32] on div "Status No active tasks You are ready to start receiving tasks. [PERSON_NAME]" at bounding box center [129, 258] width 214 height 473
click at [179, 215] on div "Status No active tasks You are ready to start receiving tasks. [PERSON_NAME]" at bounding box center [129, 258] width 214 height 473
click at [190, 188] on div "Status No active tasks You are ready to start receiving tasks. [PERSON_NAME]" at bounding box center [129, 258] width 214 height 473
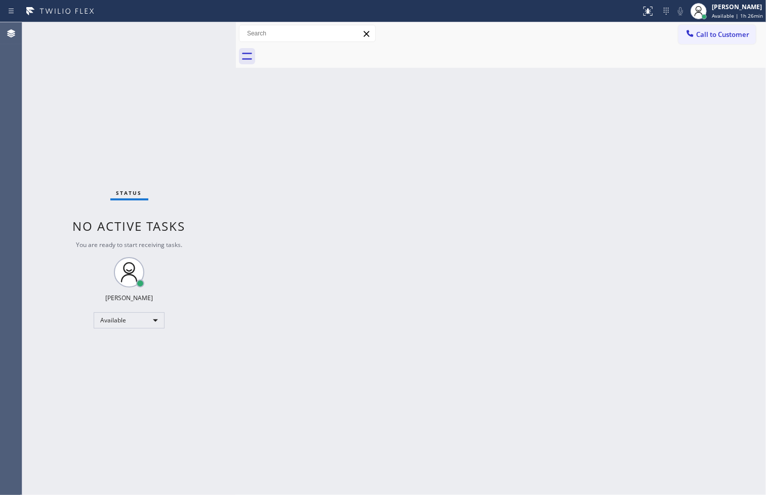
click at [200, 29] on div "Status No active tasks You are ready to start receiving tasks. [PERSON_NAME]" at bounding box center [129, 258] width 214 height 473
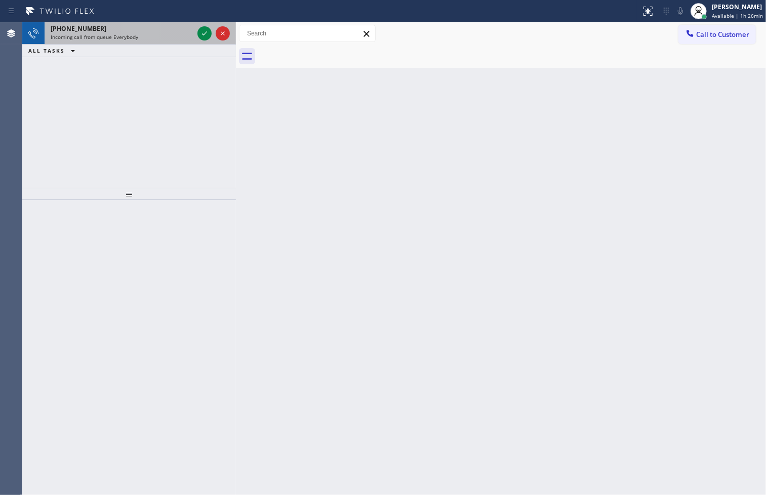
click at [173, 34] on div "Incoming call from queue Everybody" at bounding box center [122, 36] width 143 height 7
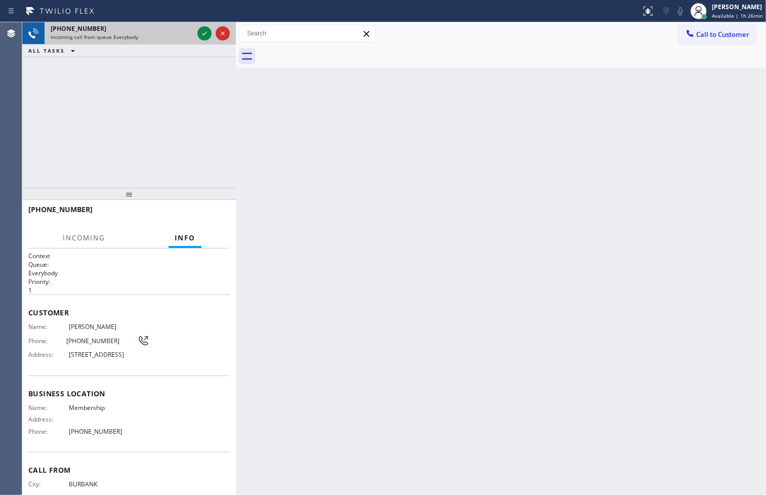
click at [173, 34] on div "Incoming call from queue Everybody" at bounding box center [122, 36] width 143 height 7
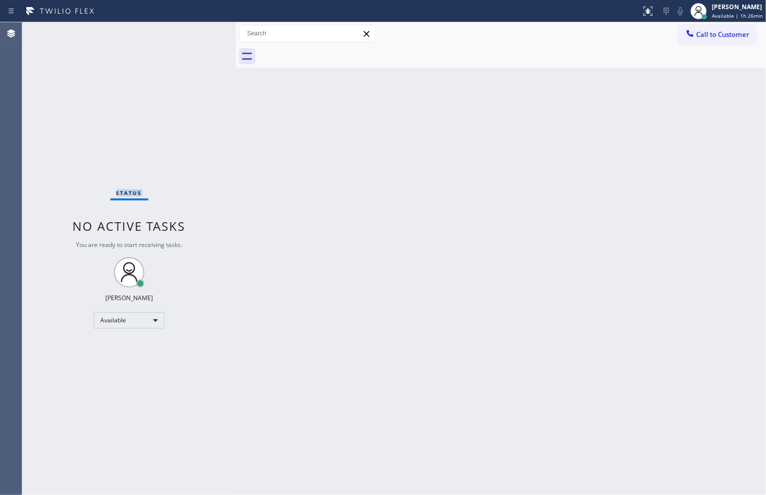
click at [173, 34] on div "Status No active tasks You are ready to start receiving tasks. [PERSON_NAME]" at bounding box center [129, 258] width 214 height 473
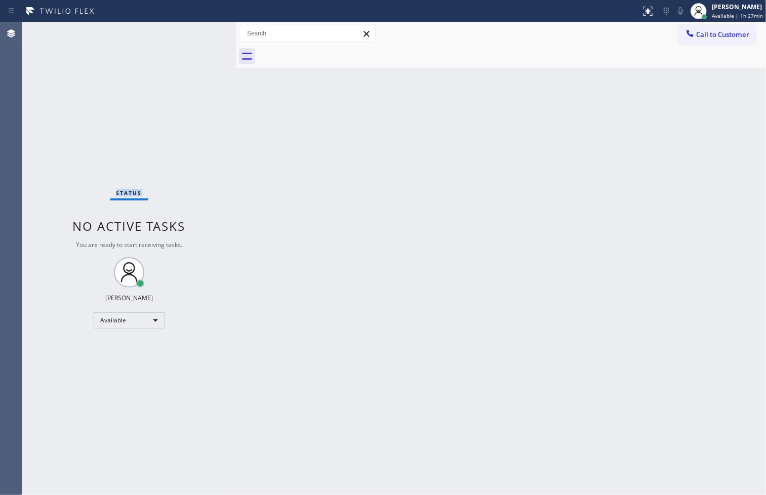
click at [173, 34] on div "Status No active tasks You are ready to start receiving tasks. [PERSON_NAME]" at bounding box center [129, 258] width 214 height 473
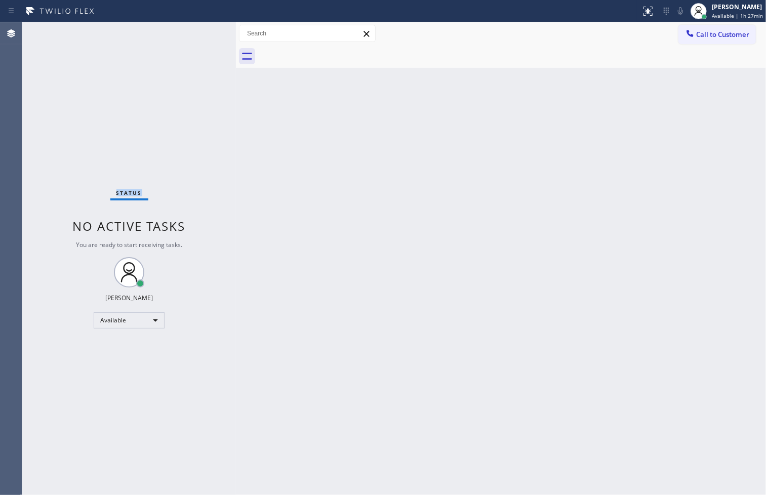
click at [173, 34] on div "Status No active tasks You are ready to start receiving tasks. [PERSON_NAME]" at bounding box center [129, 258] width 214 height 473
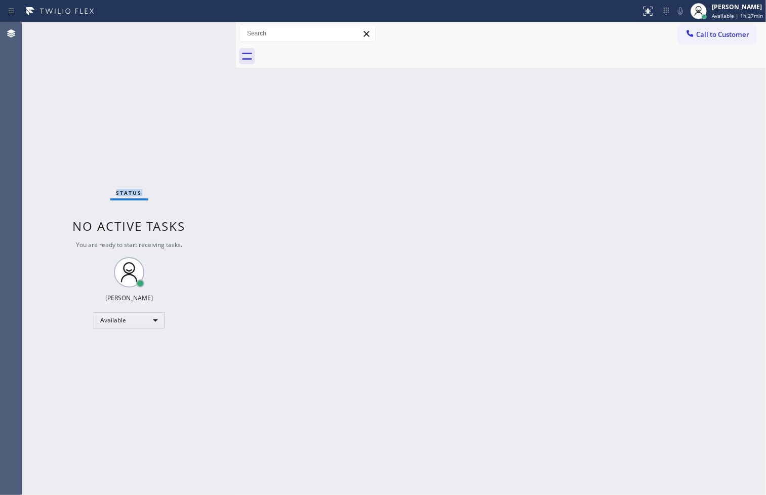
click at [171, 111] on div "Status No active tasks You are ready to start receiving tasks. [PERSON_NAME]" at bounding box center [129, 258] width 214 height 473
click at [186, 55] on div "Status No active tasks You are ready to start receiving tasks. [PERSON_NAME]" at bounding box center [129, 258] width 214 height 473
click at [181, 57] on div "Status No active tasks You are ready to start receiving tasks. [PERSON_NAME]" at bounding box center [129, 258] width 214 height 473
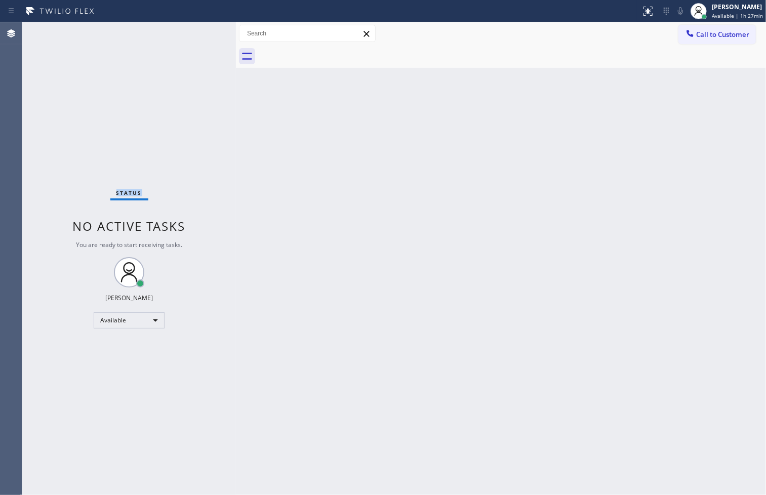
click at [181, 57] on div "Status No active tasks You are ready to start receiving tasks. [PERSON_NAME]" at bounding box center [129, 258] width 214 height 473
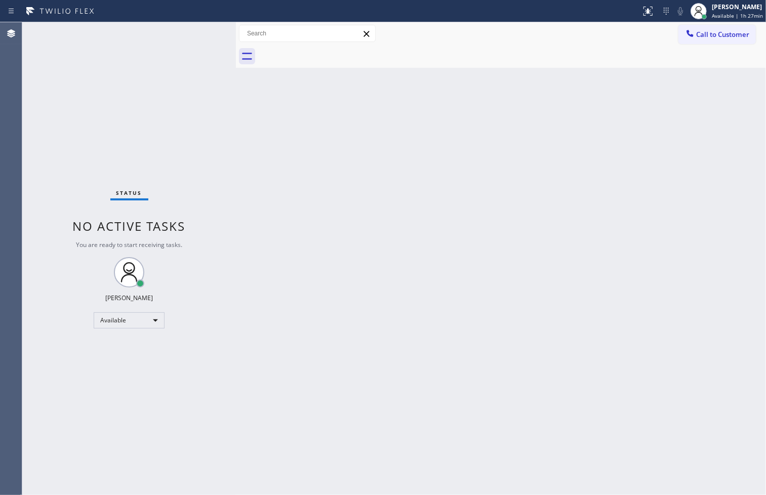
click at [181, 57] on div "Status No active tasks You are ready to start receiving tasks. [PERSON_NAME]" at bounding box center [129, 258] width 214 height 473
click at [174, 142] on div "Status No active tasks You are ready to start receiving tasks. [PERSON_NAME]" at bounding box center [129, 258] width 214 height 473
click at [196, 37] on div "Status No active tasks You are ready to start receiving tasks. [PERSON_NAME]" at bounding box center [129, 258] width 214 height 473
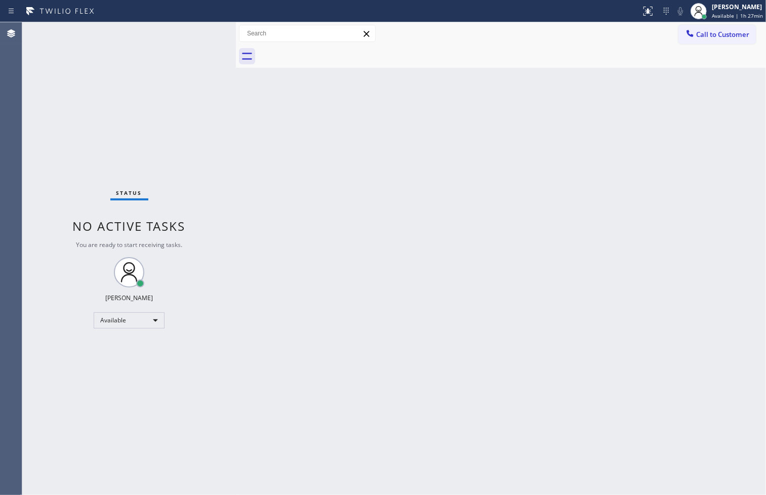
click at [196, 37] on div "Status No active tasks You are ready to start receiving tasks. [PERSON_NAME]" at bounding box center [129, 258] width 214 height 473
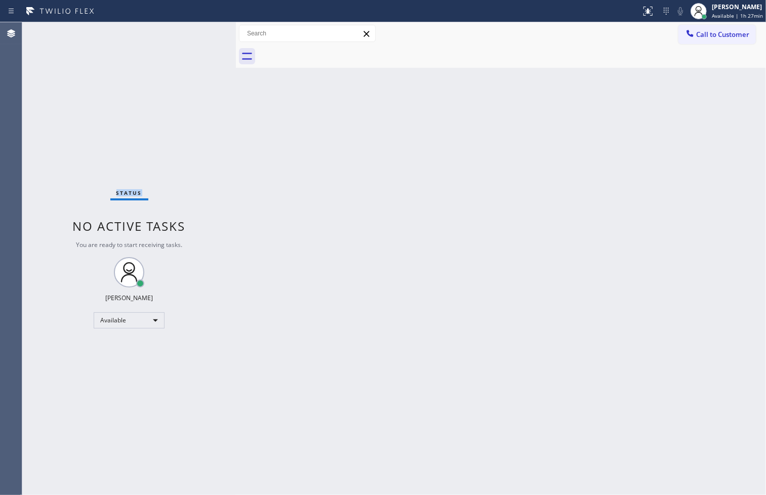
drag, startPoint x: 196, startPoint y: 37, endPoint x: 196, endPoint y: 31, distance: 6.1
click at [196, 33] on div "Status No active tasks You are ready to start receiving tasks. [PERSON_NAME]" at bounding box center [129, 258] width 214 height 473
click at [194, 181] on div "Status No active tasks You are ready to start receiving tasks. [PERSON_NAME]" at bounding box center [129, 258] width 214 height 473
drag, startPoint x: 152, startPoint y: 157, endPoint x: 166, endPoint y: 145, distance: 18.3
click at [162, 149] on div "Status No active tasks You are ready to start receiving tasks. [PERSON_NAME]" at bounding box center [129, 258] width 214 height 473
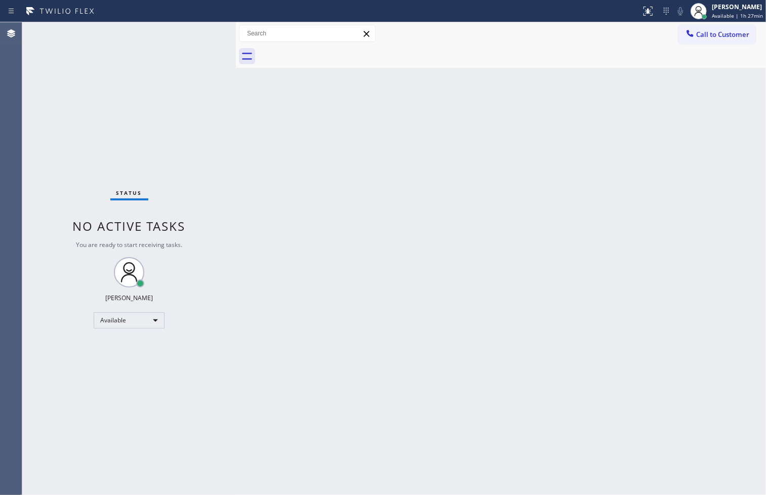
click at [193, 33] on div "Status No active tasks You are ready to start receiving tasks. [PERSON_NAME]" at bounding box center [129, 258] width 214 height 473
click at [191, 35] on div "Status No active tasks You are ready to start receiving tasks. [PERSON_NAME]" at bounding box center [129, 258] width 214 height 473
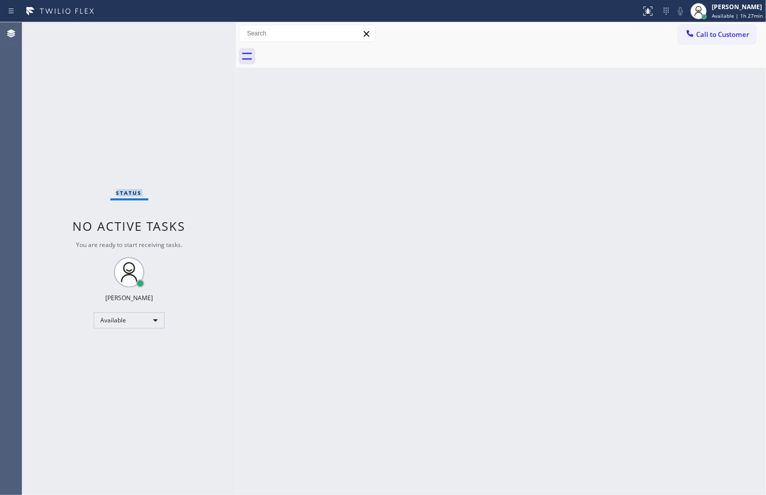
click at [191, 35] on div "Status No active tasks You are ready to start receiving tasks. [PERSON_NAME]" at bounding box center [129, 258] width 214 height 473
click at [153, 87] on div "Status No active tasks You are ready to start receiving tasks. [PERSON_NAME]" at bounding box center [129, 258] width 214 height 473
click at [161, 176] on div "Status No active tasks You are ready to start receiving tasks. [PERSON_NAME]" at bounding box center [129, 258] width 214 height 473
click at [169, 185] on div "Status No active tasks You are ready to start receiving tasks. [PERSON_NAME]" at bounding box center [129, 258] width 214 height 473
click at [166, 200] on div "Status No active tasks You are ready to start receiving tasks. [PERSON_NAME]" at bounding box center [129, 258] width 214 height 473
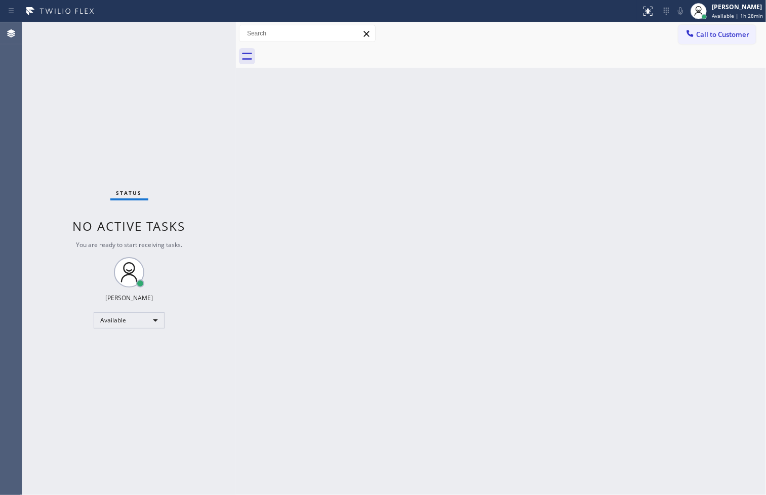
click at [201, 229] on div "Status No active tasks You are ready to start receiving tasks. [PERSON_NAME]" at bounding box center [129, 258] width 214 height 473
click at [188, 229] on div "Status No active tasks You are ready to start receiving tasks. [PERSON_NAME]" at bounding box center [129, 258] width 214 height 473
drag, startPoint x: 162, startPoint y: 293, endPoint x: 94, endPoint y: 301, distance: 68.9
click at [94, 301] on div "Status No active tasks You are ready to start receiving tasks. [PERSON_NAME]" at bounding box center [129, 258] width 214 height 473
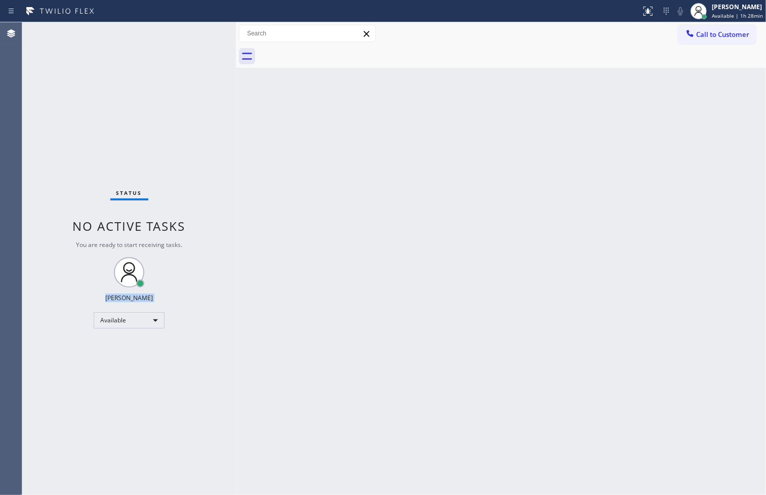
drag, startPoint x: 94, startPoint y: 301, endPoint x: 175, endPoint y: 304, distance: 81.5
click at [175, 304] on div "Status No active tasks You are ready to start receiving tasks. [PERSON_NAME]" at bounding box center [129, 258] width 214 height 473
click at [175, 302] on div "Status No active tasks You are ready to start receiving tasks. [PERSON_NAME]" at bounding box center [129, 258] width 214 height 473
drag, startPoint x: 175, startPoint y: 302, endPoint x: 73, endPoint y: 300, distance: 101.8
click at [73, 300] on div "Status No active tasks You are ready to start receiving tasks. [PERSON_NAME]" at bounding box center [129, 258] width 214 height 473
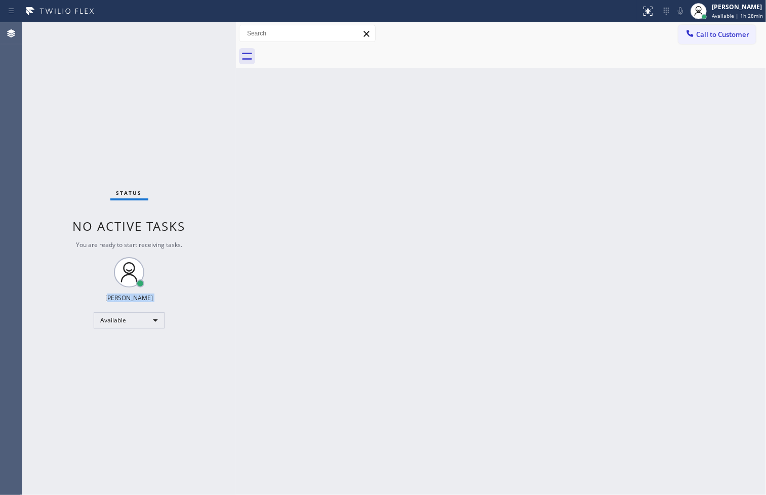
drag, startPoint x: 73, startPoint y: 298, endPoint x: 101, endPoint y: 302, distance: 28.1
click at [101, 302] on div "Status No active tasks You are ready to start receiving tasks. [PERSON_NAME]" at bounding box center [129, 258] width 214 height 473
click at [77, 270] on div "Status No active tasks You are ready to start receiving tasks. [PERSON_NAME]" at bounding box center [129, 258] width 214 height 473
click at [112, 99] on div "Status No active tasks You are ready to start receiving tasks. [PERSON_NAME]" at bounding box center [129, 258] width 214 height 473
click at [482, 286] on div "Back to Dashboard Change Sender ID Customers Technicians Select a contact Outbo…" at bounding box center [501, 258] width 530 height 473
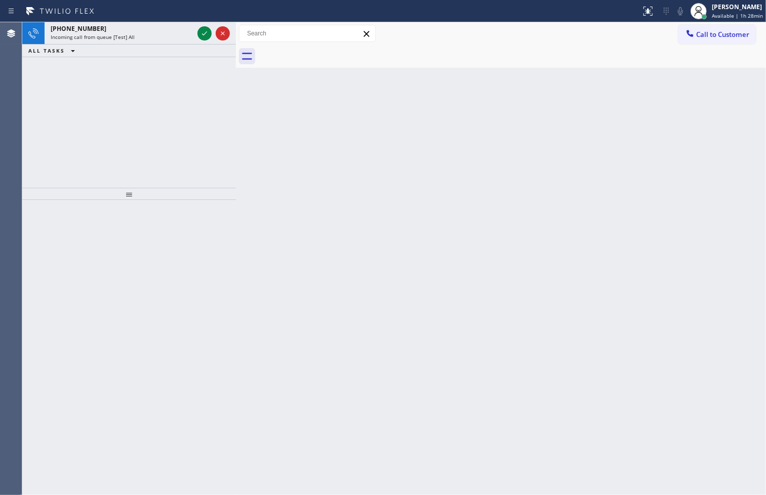
click at [361, 251] on div "Back to Dashboard Change Sender ID Customers Technicians Select a contact Outbo…" at bounding box center [501, 258] width 530 height 473
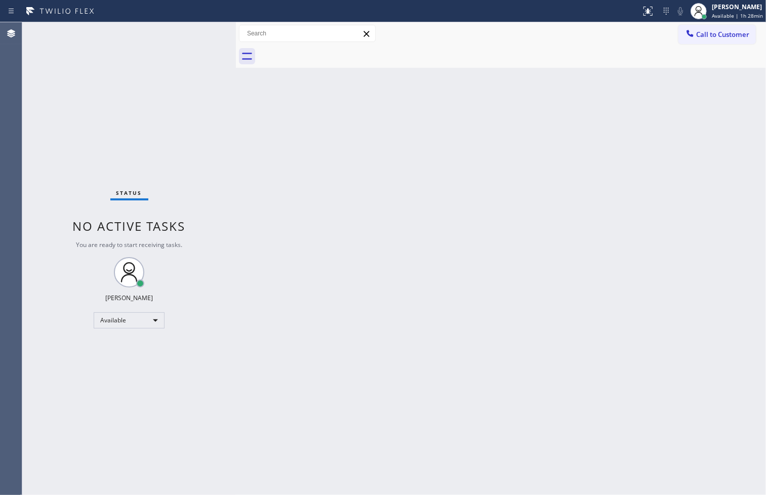
click at [352, 300] on div "Back to Dashboard Change Sender ID Customers Technicians Select a contact Outbo…" at bounding box center [501, 258] width 530 height 473
click at [39, 103] on div "Status No active tasks You are ready to start receiving tasks. [PERSON_NAME]" at bounding box center [129, 258] width 214 height 473
click at [56, 139] on div "Status No active tasks You are ready to start receiving tasks. [PERSON_NAME]" at bounding box center [129, 258] width 214 height 473
click at [198, 48] on div "Status No active tasks You are ready to start receiving tasks. [PERSON_NAME]" at bounding box center [129, 258] width 214 height 473
click at [266, 144] on div "Back to Dashboard Change Sender ID Customers Technicians Select a contact Outbo…" at bounding box center [501, 258] width 530 height 473
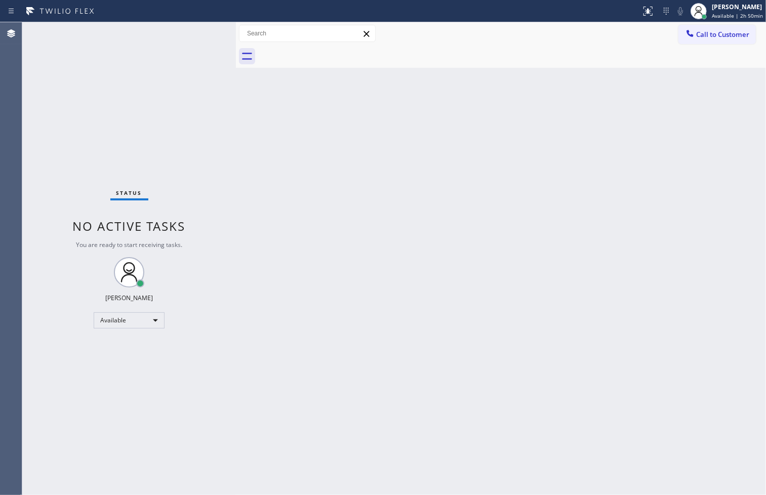
click at [174, 52] on div "Status No active tasks You are ready to start receiving tasks. [PERSON_NAME]" at bounding box center [129, 258] width 214 height 473
click at [179, 39] on div "Status No active tasks You are ready to start receiving tasks. [PERSON_NAME]" at bounding box center [129, 258] width 214 height 473
click at [312, 186] on div "Back to Dashboard Change Sender ID Customers Technicians Select a contact Outbo…" at bounding box center [501, 258] width 530 height 473
drag, startPoint x: 600, startPoint y: 429, endPoint x: 263, endPoint y: 251, distance: 380.9
click at [595, 414] on div "Back to Dashboard Change Sender ID Customers Technicians Select a contact Outbo…" at bounding box center [501, 258] width 530 height 473
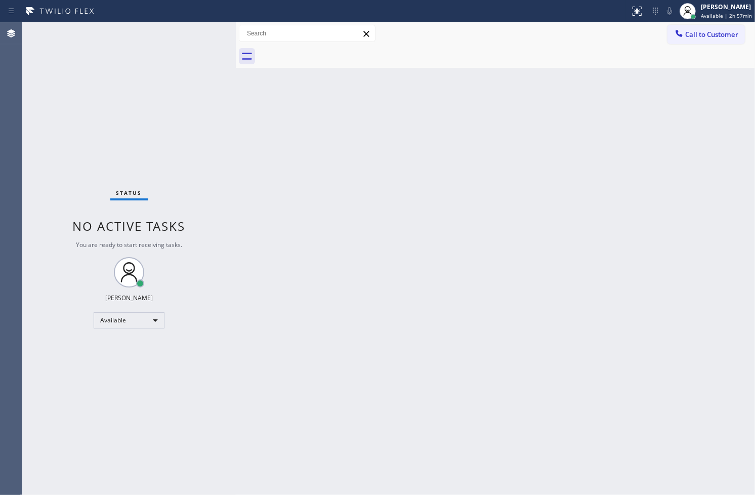
click at [222, 152] on div "Status No active tasks You are ready to start receiving tasks. [PERSON_NAME]" at bounding box center [129, 258] width 214 height 473
click at [221, 152] on div "Status No active tasks You are ready to start receiving tasks. [PERSON_NAME]" at bounding box center [129, 258] width 214 height 473
click at [67, 147] on div "Status No active tasks You are ready to start receiving tasks. [PERSON_NAME]" at bounding box center [129, 258] width 214 height 473
click at [155, 320] on div "Available" at bounding box center [129, 320] width 71 height 16
click at [138, 378] on div "Offline Available Unavailable Break" at bounding box center [129, 353] width 70 height 51
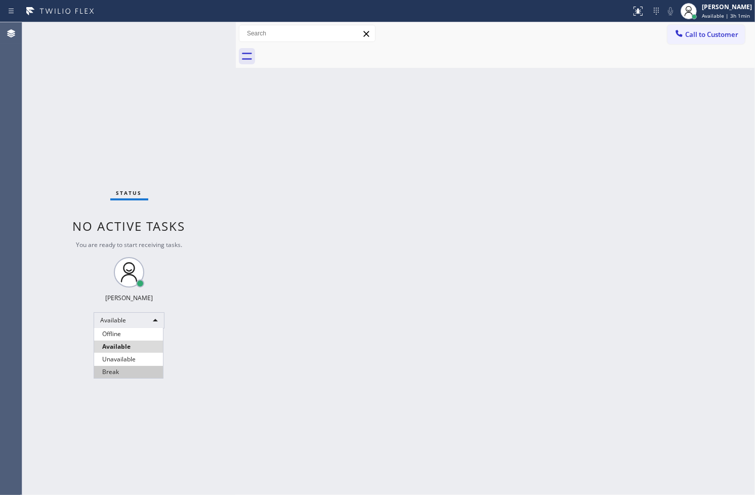
click at [103, 372] on li "Break" at bounding box center [128, 372] width 69 height 12
drag, startPoint x: 398, startPoint y: 337, endPoint x: 372, endPoint y: 342, distance: 26.4
click at [387, 341] on div "Back to Dashboard Change Sender ID Customers Technicians Select a contact Outbo…" at bounding box center [495, 258] width 519 height 473
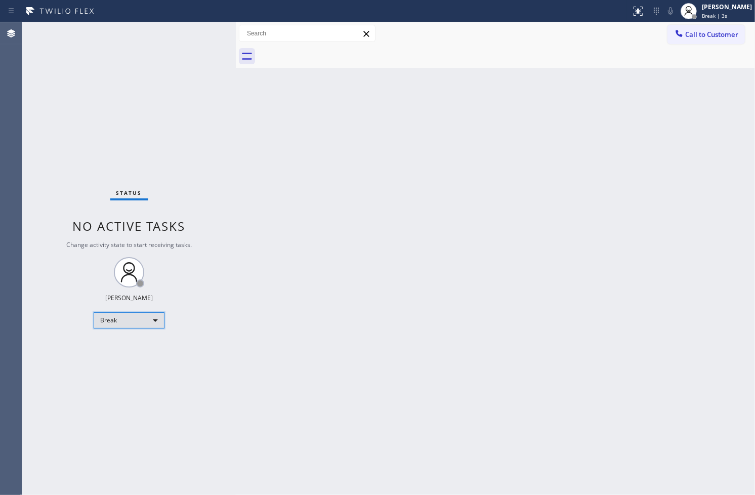
click at [155, 319] on div "Break" at bounding box center [129, 320] width 71 height 16
click at [132, 348] on li "Available" at bounding box center [128, 347] width 69 height 12
click at [350, 308] on div "Back to Dashboard Change Sender ID Customers Technicians Select a contact Outbo…" at bounding box center [495, 258] width 519 height 473
click at [181, 122] on div "Status No active tasks You are ready to start receiving tasks. [PERSON_NAME]" at bounding box center [129, 258] width 214 height 473
click at [188, 59] on div "Status No active tasks You are ready to start receiving tasks. [PERSON_NAME]" at bounding box center [129, 258] width 214 height 473
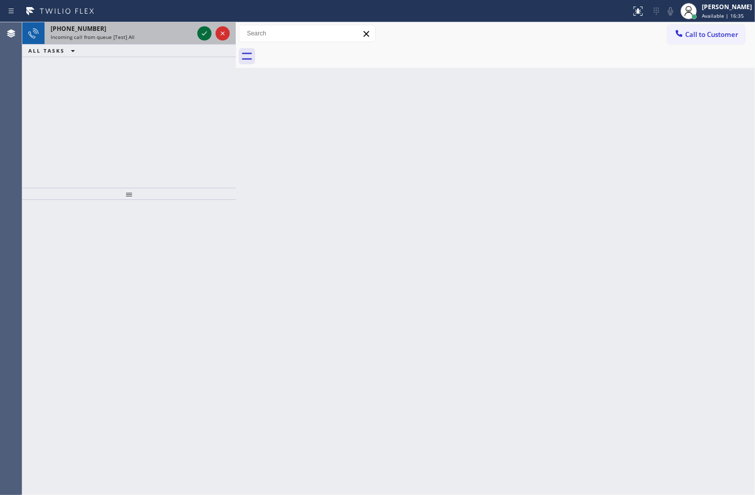
click at [209, 32] on icon at bounding box center [204, 33] width 12 height 12
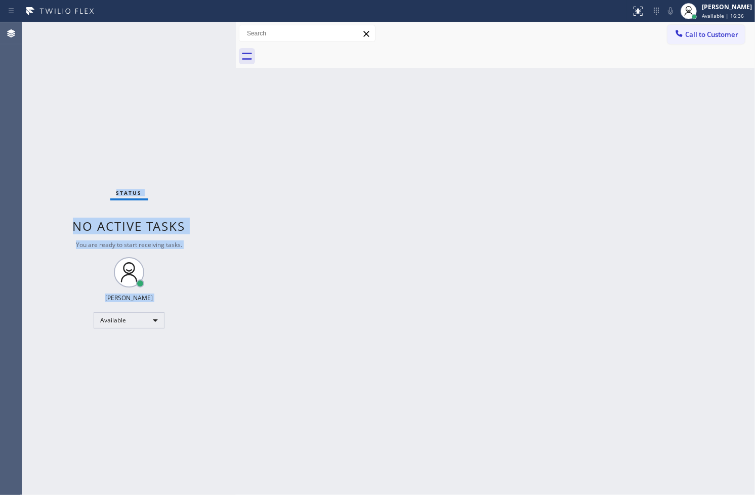
click at [208, 32] on div "Status No active tasks You are ready to start receiving tasks. [PERSON_NAME]" at bounding box center [129, 258] width 214 height 473
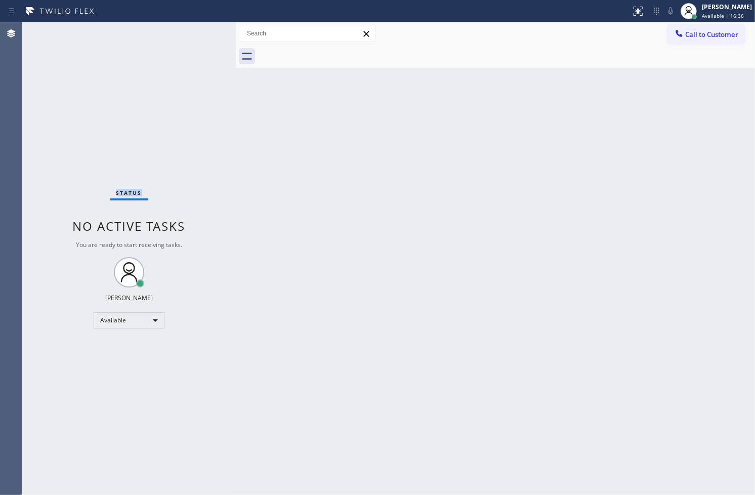
click at [208, 32] on div "Status No active tasks You are ready to start receiving tasks. [PERSON_NAME]" at bounding box center [129, 258] width 214 height 473
click at [613, 13] on div at bounding box center [315, 11] width 623 height 16
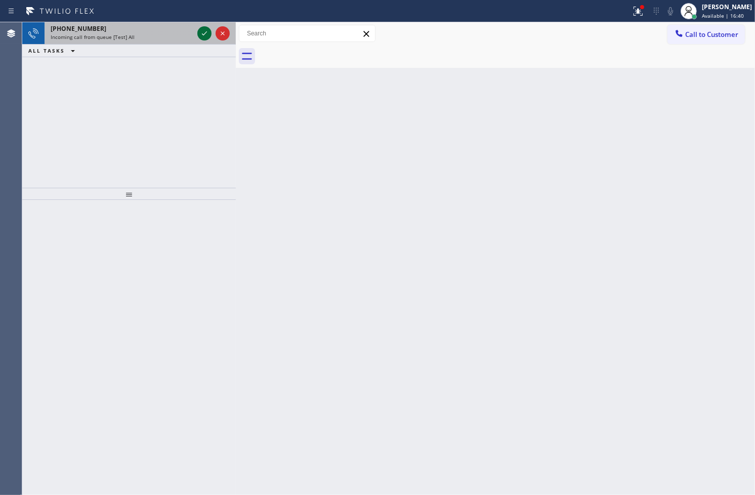
click at [201, 37] on icon at bounding box center [204, 33] width 12 height 12
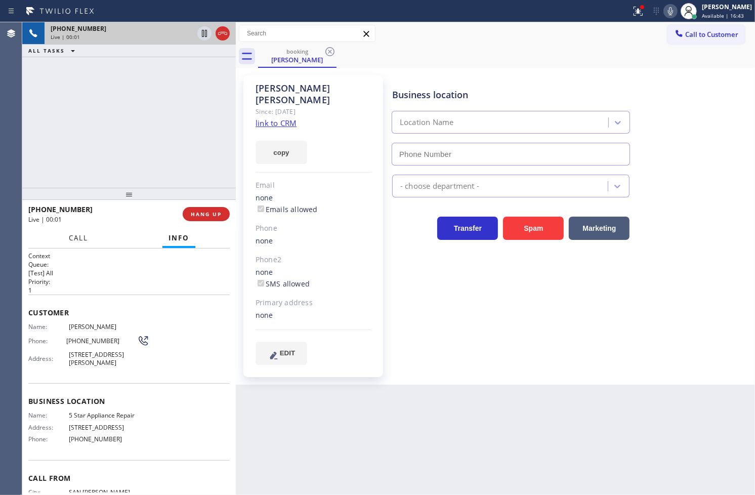
type input "[PHONE_NUMBER]"
click at [284, 118] on link "link to CRM" at bounding box center [276, 123] width 41 height 10
click at [200, 150] on div "[PHONE_NUMBER] Live | 00:06 ALL TASKS ALL TASKS ACTIVE TASKS TASKS IN WRAP UP" at bounding box center [129, 105] width 214 height 166
click at [74, 243] on button "Call" at bounding box center [78, 238] width 31 height 20
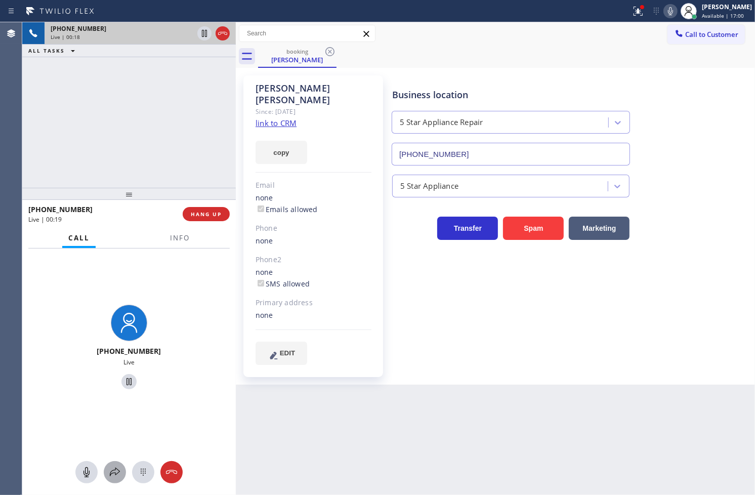
click at [110, 476] on icon at bounding box center [115, 472] width 10 height 9
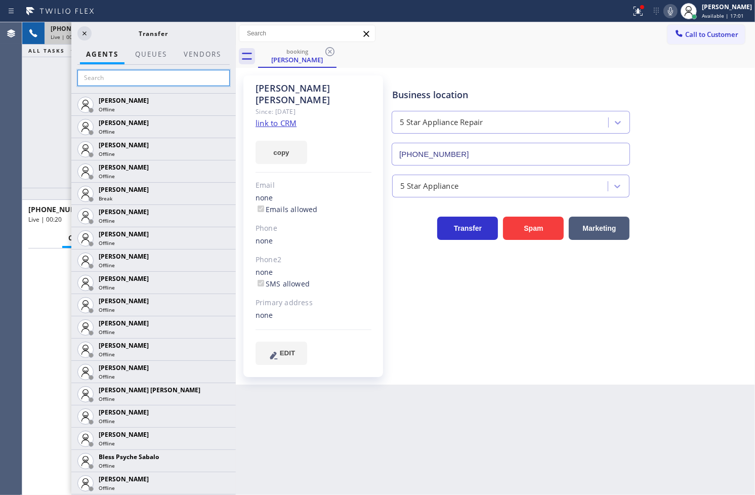
click at [122, 73] on input "text" at bounding box center [153, 78] width 152 height 16
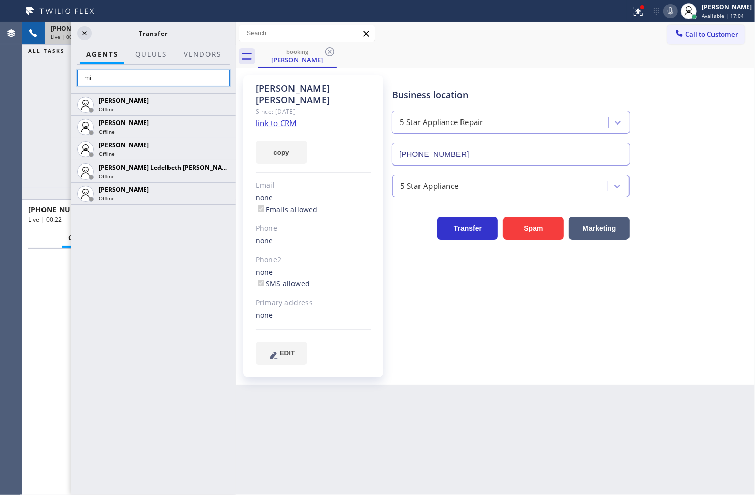
type input "m"
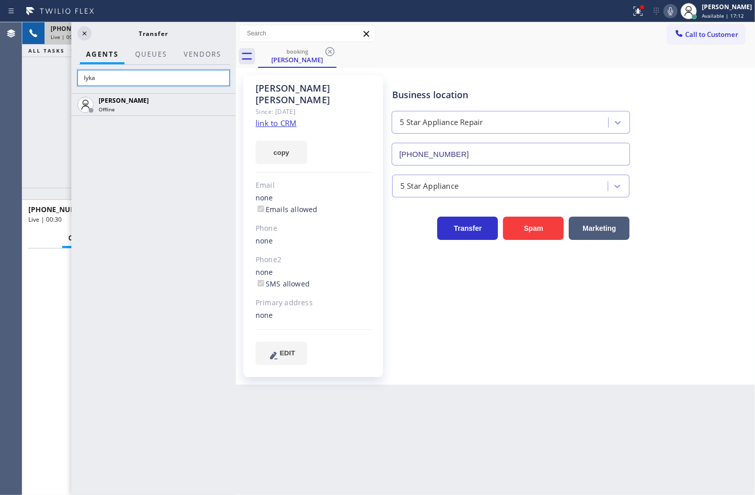
click at [176, 76] on input "lyka" at bounding box center [153, 78] width 152 height 16
type input "l"
type input "m"
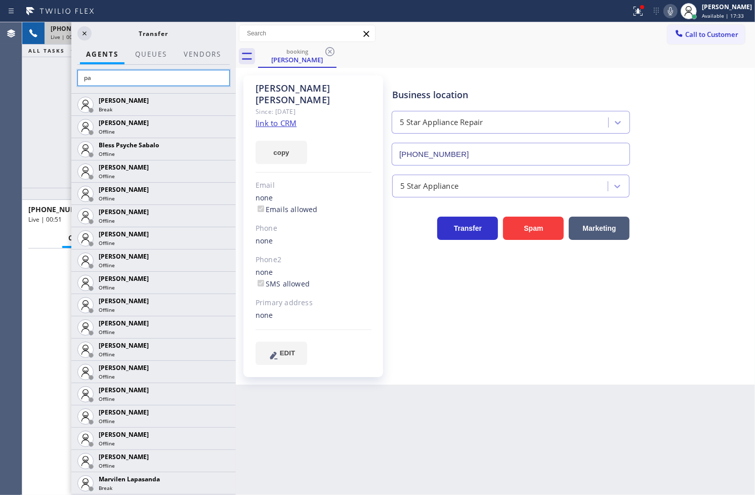
type input "p"
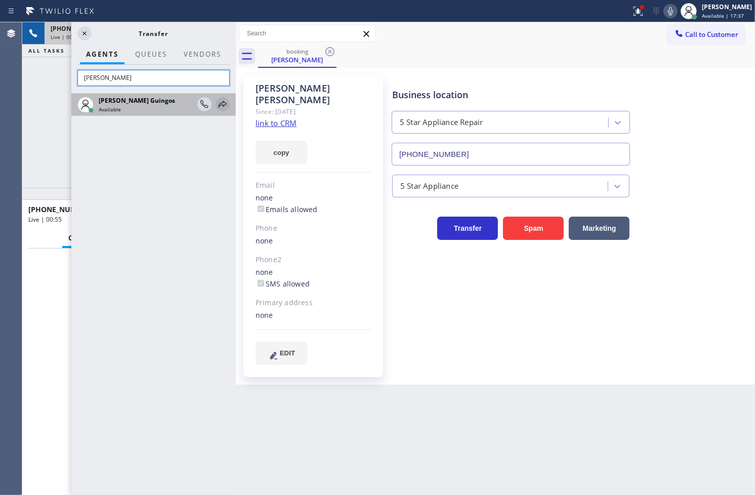
type input "[PERSON_NAME]"
click at [226, 105] on icon at bounding box center [223, 104] width 12 height 12
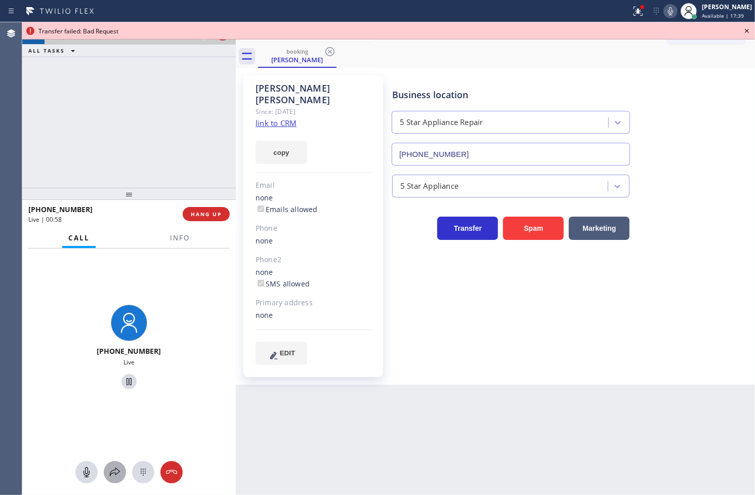
click at [113, 477] on icon at bounding box center [115, 472] width 12 height 12
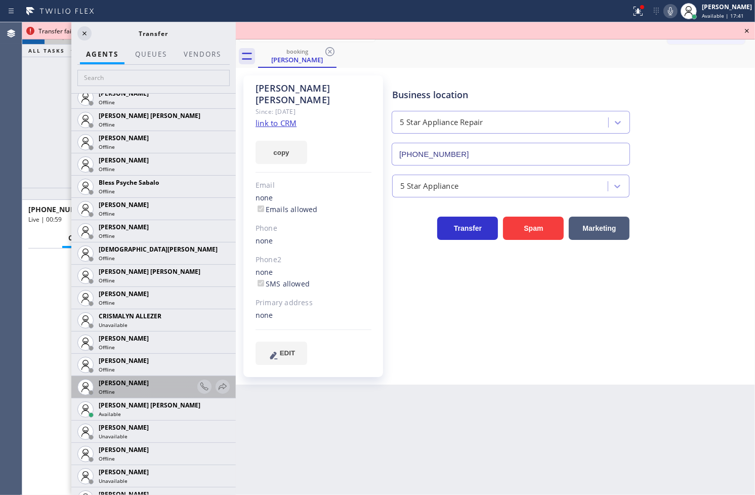
scroll to position [281, 0]
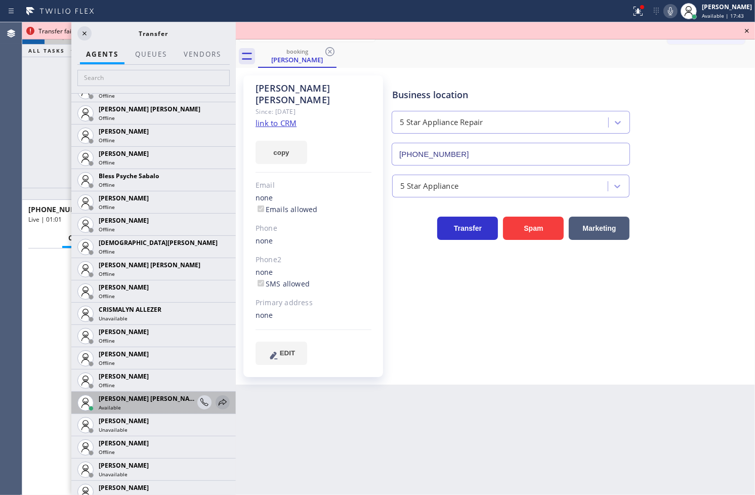
click at [219, 398] on icon at bounding box center [223, 402] width 12 height 12
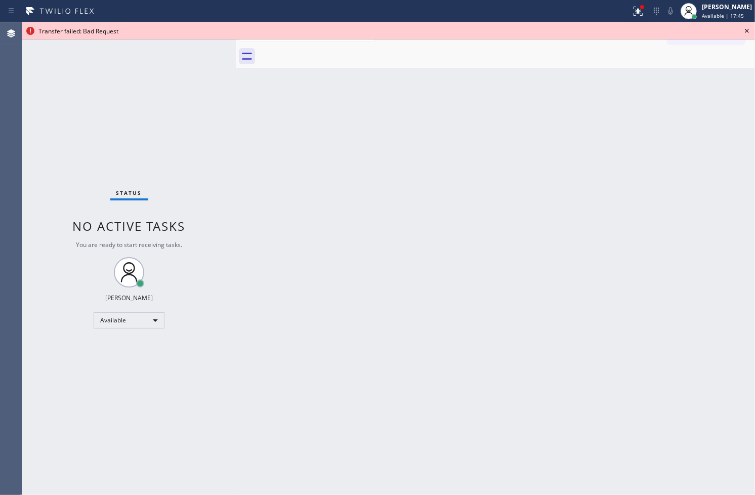
click at [745, 33] on icon at bounding box center [747, 31] width 12 height 12
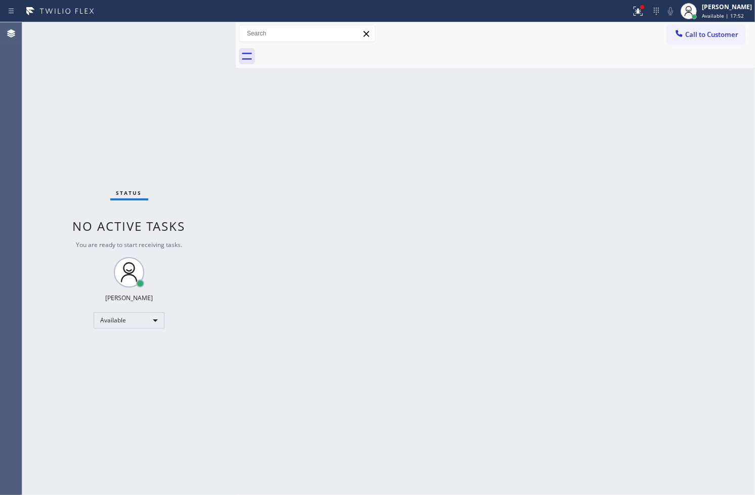
click at [378, 268] on div "Back to Dashboard Change Sender ID Customers Technicians Select a contact Outbo…" at bounding box center [495, 258] width 519 height 473
click at [632, 16] on icon at bounding box center [638, 11] width 12 height 12
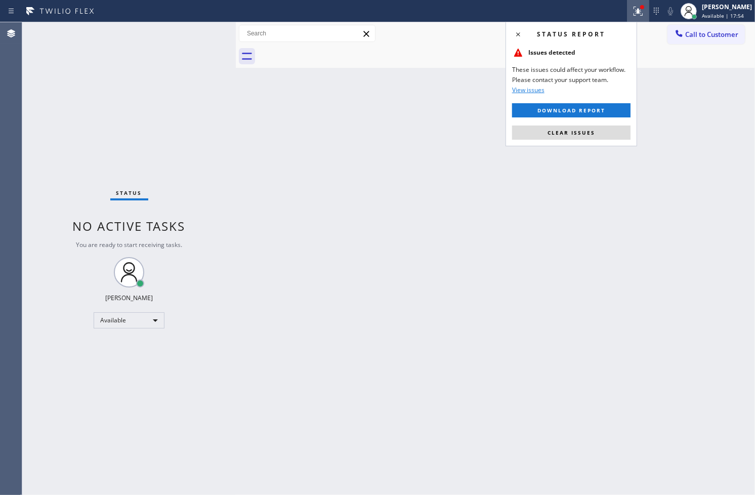
click at [586, 124] on div "Status report Issues detected These issues could affect your workflow. Please c…" at bounding box center [572, 84] width 132 height 125
drag, startPoint x: 166, startPoint y: 58, endPoint x: 160, endPoint y: 45, distance: 14.1
click at [162, 46] on div "Status No active tasks You are ready to start receiving tasks. [PERSON_NAME]" at bounding box center [129, 258] width 214 height 473
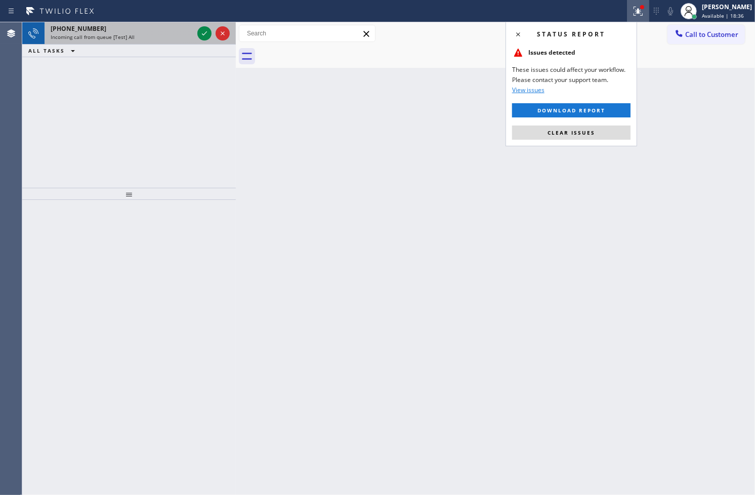
click at [180, 37] on div "Incoming call from queue [Test] All" at bounding box center [122, 36] width 143 height 7
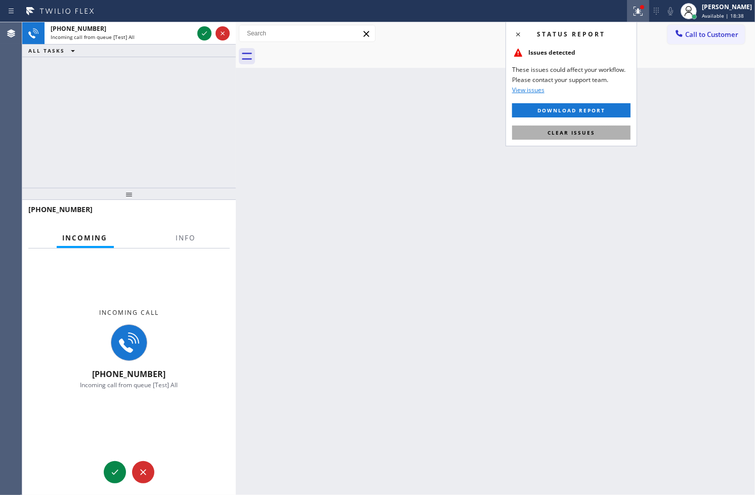
click at [566, 137] on button "Clear issues" at bounding box center [571, 133] width 118 height 14
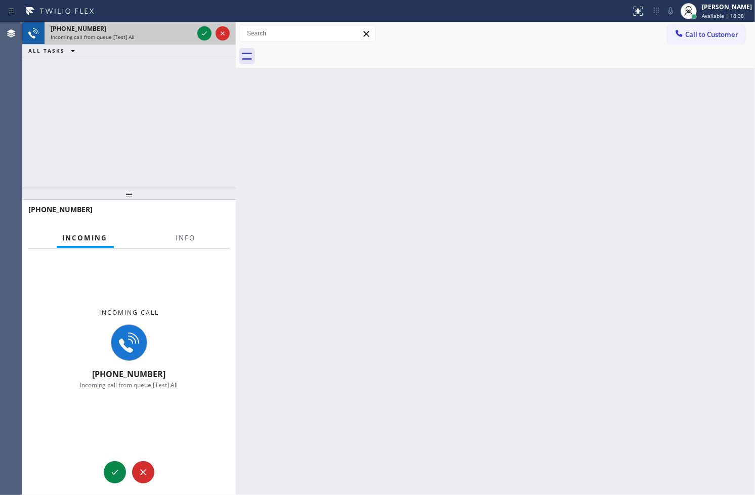
drag, startPoint x: 134, startPoint y: 52, endPoint x: 157, endPoint y: 36, distance: 28.4
click at [142, 45] on div "ALL TASKS ALL TASKS ACTIVE TASKS TASKS IN WRAP UP" at bounding box center [129, 51] width 214 height 13
click at [172, 29] on div "[PHONE_NUMBER]" at bounding box center [122, 28] width 143 height 9
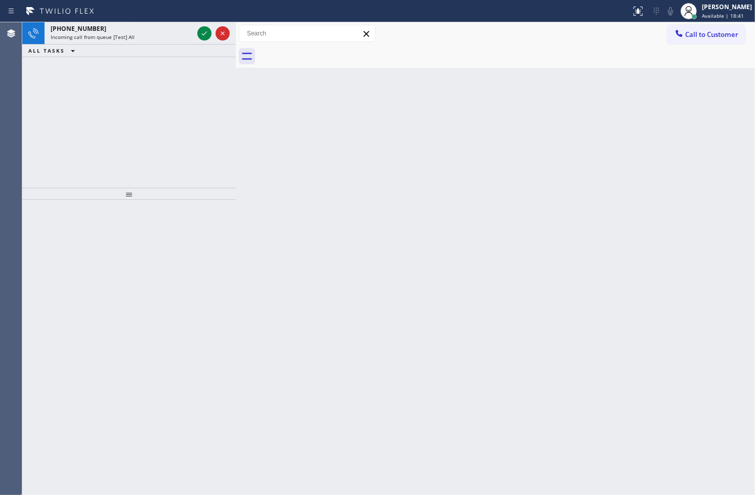
click at [130, 36] on span "Incoming call from queue [Test] All" at bounding box center [93, 36] width 84 height 7
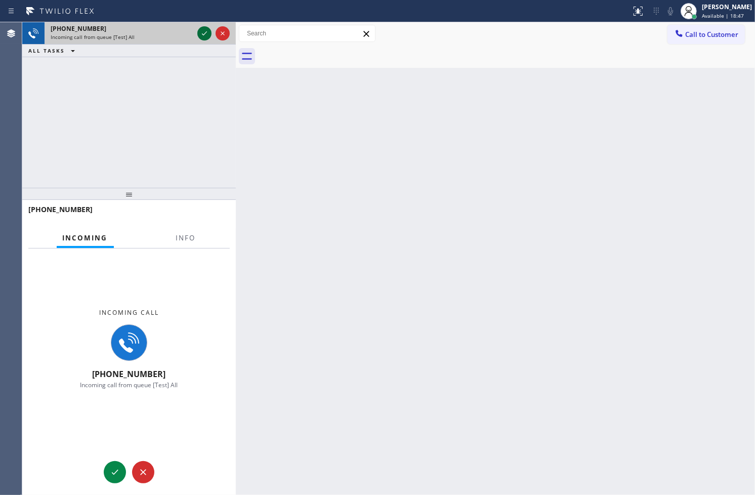
click at [200, 34] on icon at bounding box center [204, 33] width 12 height 12
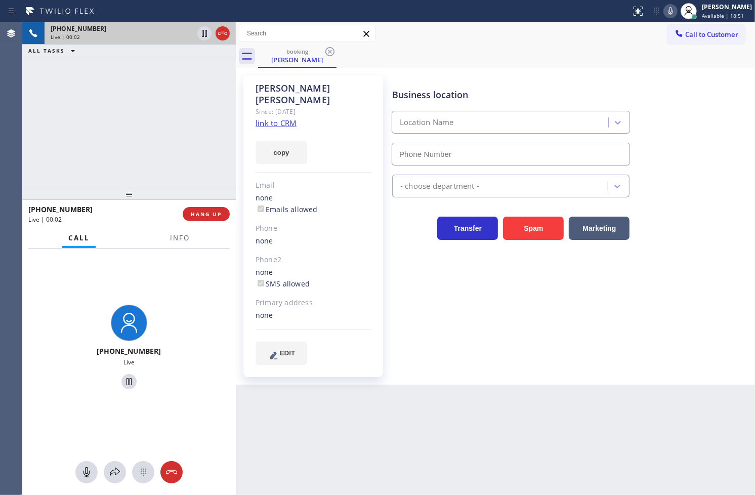
type input "[PHONE_NUMBER]"
click at [142, 127] on div "[PHONE_NUMBER] Live | 00:03 ALL TASKS ALL TASKS ACTIVE TASKS TASKS IN WRAP UP" at bounding box center [129, 105] width 214 height 166
click at [182, 237] on span "Info" at bounding box center [180, 237] width 20 height 9
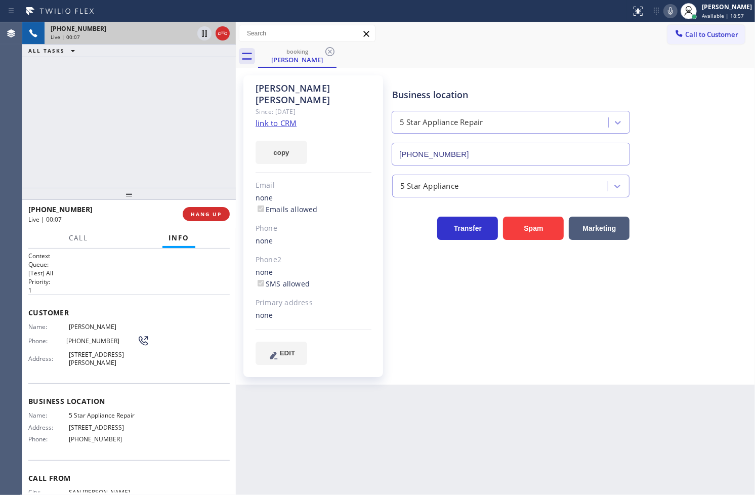
click at [162, 88] on div "[PHONE_NUMBER] Live | 00:07 ALL TASKS ALL TASKS ACTIVE TASKS TASKS IN WRAP UP" at bounding box center [129, 105] width 214 height 166
click at [152, 227] on div "[PHONE_NUMBER] Live | 00:11" at bounding box center [105, 214] width 154 height 26
click at [127, 121] on div "[PHONE_NUMBER] Live | 00:14 ALL TASKS ALL TASKS ACTIVE TASKS TASKS IN WRAP UP" at bounding box center [129, 105] width 214 height 166
drag, startPoint x: 432, startPoint y: 366, endPoint x: 408, endPoint y: 308, distance: 63.1
click at [433, 362] on div "Business location 5 Star Appliance Repair [PHONE_NUMBER] 5 Star Appliance Trans…" at bounding box center [571, 230] width 362 height 304
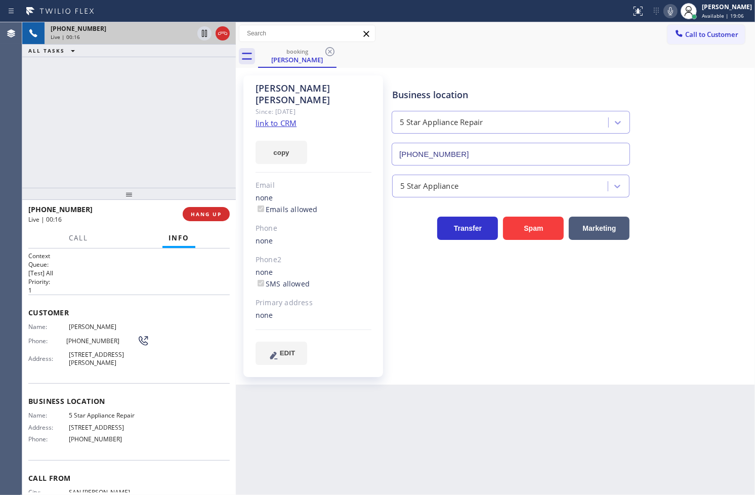
click at [102, 130] on div "[PHONE_NUMBER] Live | 00:16 ALL TASKS ALL TASKS ACTIVE TASKS TASKS IN WRAP UP" at bounding box center [129, 105] width 214 height 166
click at [200, 30] on icon at bounding box center [204, 33] width 12 height 12
click at [201, 213] on span "HANG UP" at bounding box center [206, 214] width 31 height 7
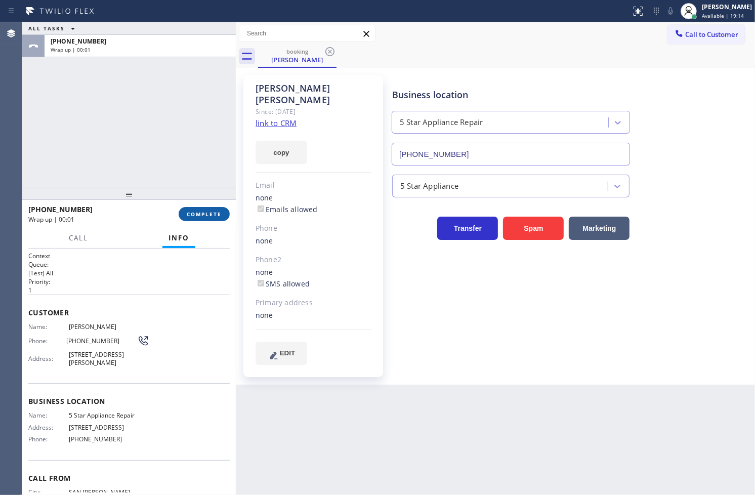
click at [201, 212] on span "COMPLETE" at bounding box center [204, 214] width 35 height 7
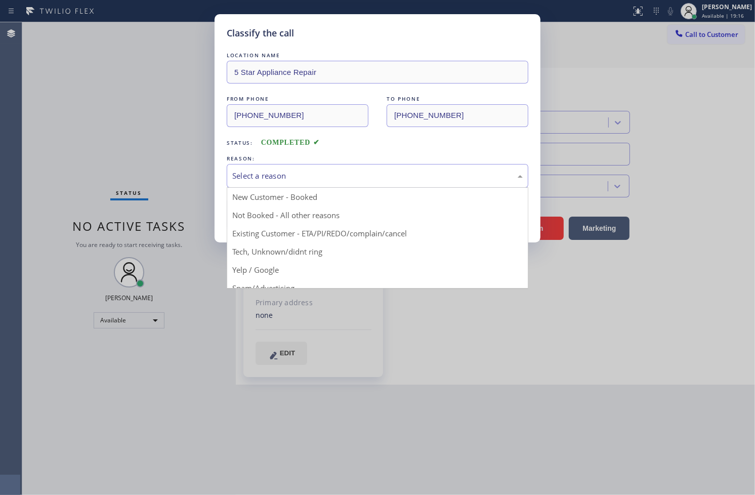
click at [254, 179] on div "Select a reason" at bounding box center [377, 176] width 291 height 12
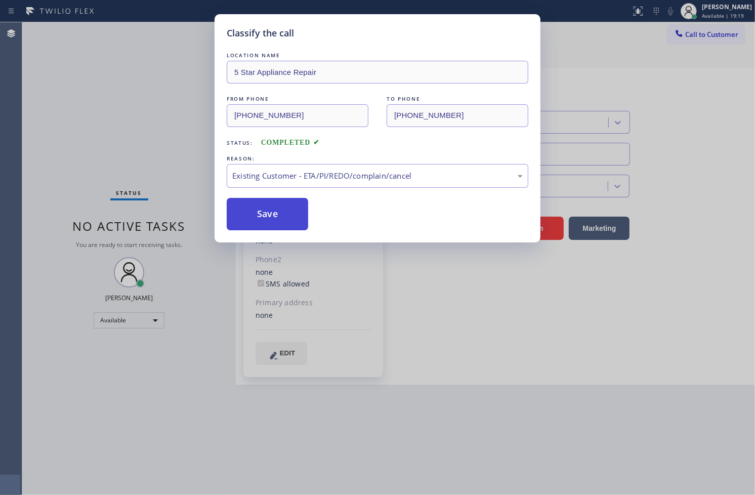
click at [248, 209] on button "Save" at bounding box center [268, 214] width 82 height 32
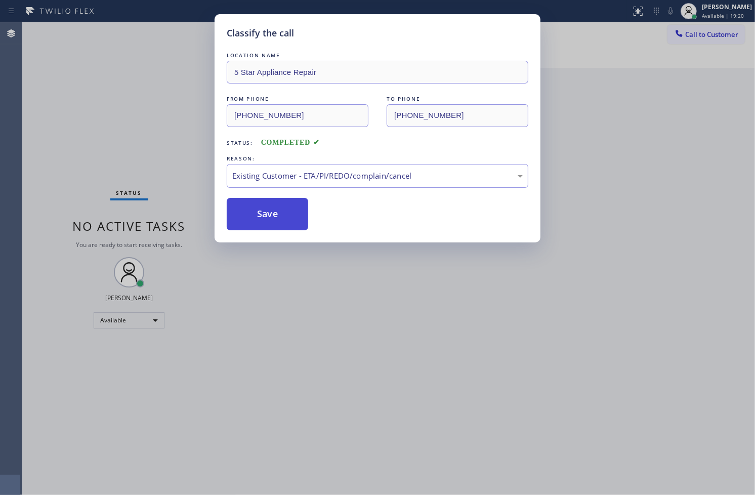
click at [248, 209] on button "Save" at bounding box center [268, 214] width 82 height 32
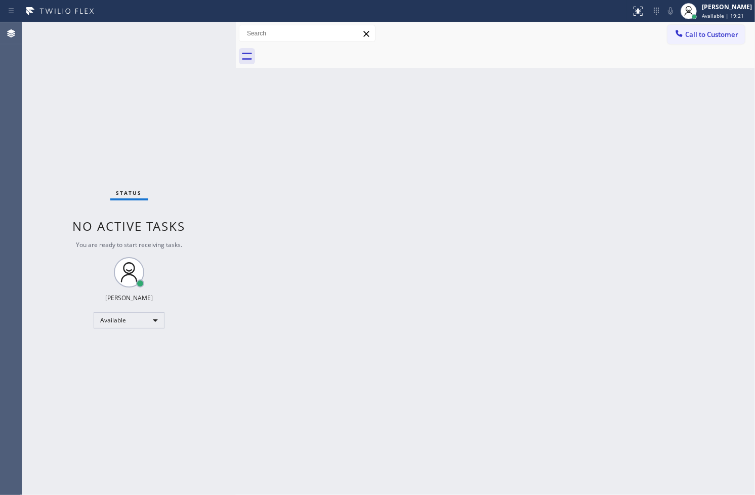
drag, startPoint x: 162, startPoint y: 124, endPoint x: 166, endPoint y: 116, distance: 7.7
click at [162, 123] on div "Status No active tasks You are ready to start receiving tasks. [PERSON_NAME]" at bounding box center [129, 258] width 214 height 473
click at [208, 25] on div "Status No active tasks You are ready to start receiving tasks. [PERSON_NAME]" at bounding box center [129, 258] width 214 height 473
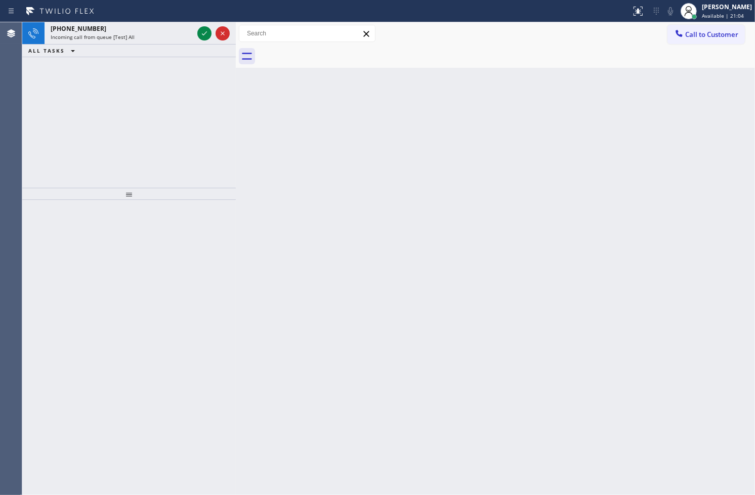
click at [162, 45] on div "ALL TASKS ALL TASKS ACTIVE TASKS TASKS IN WRAP UP" at bounding box center [129, 51] width 214 height 13
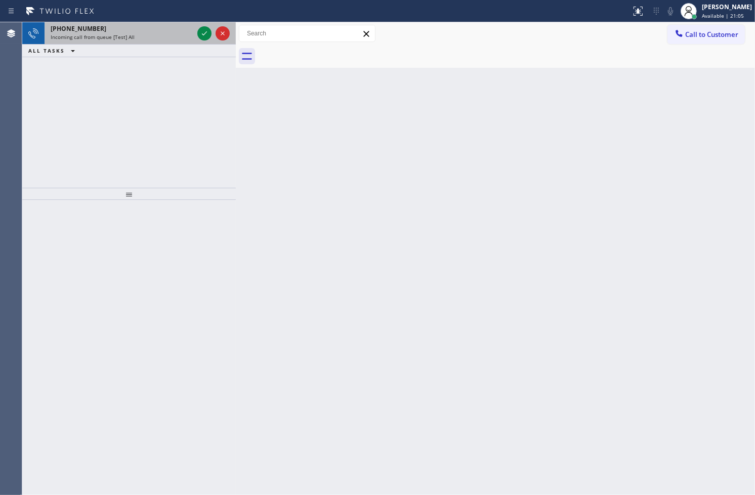
click at [163, 36] on div "Incoming call from queue [Test] All" at bounding box center [122, 36] width 143 height 7
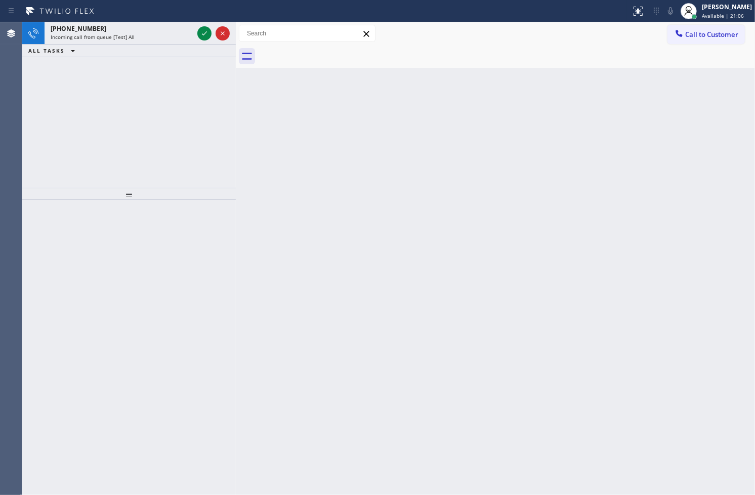
click at [163, 36] on div "Incoming call from queue [Test] All" at bounding box center [122, 36] width 143 height 7
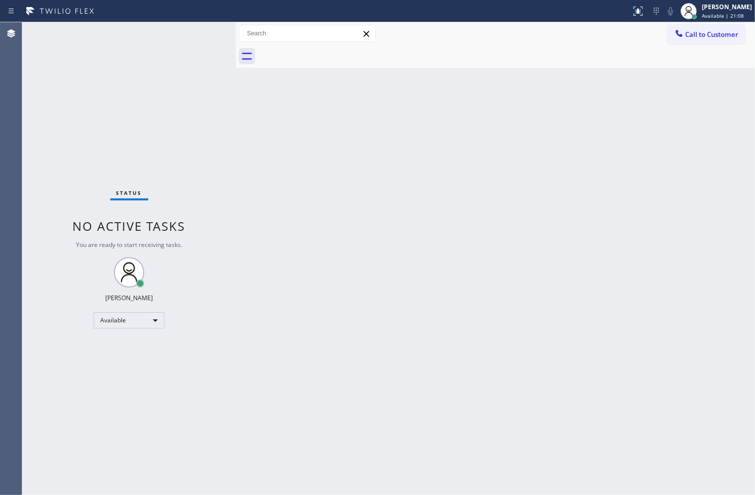
click at [192, 30] on div "Status No active tasks You are ready to start receiving tasks. [PERSON_NAME]" at bounding box center [129, 258] width 214 height 473
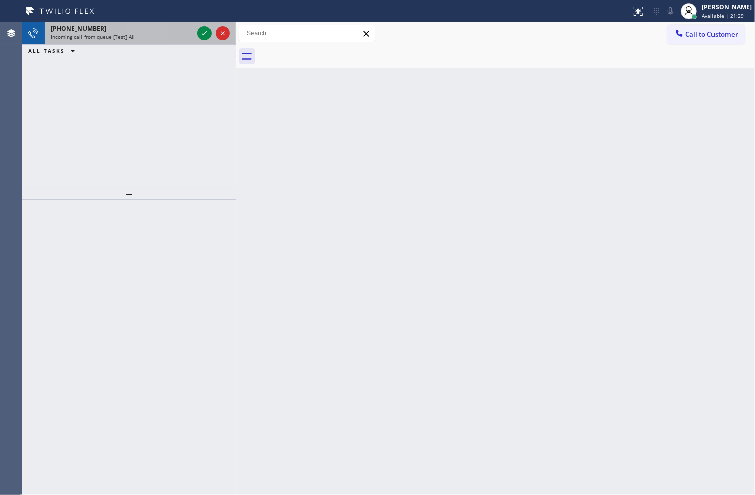
click at [157, 28] on div "[PHONE_NUMBER]" at bounding box center [122, 28] width 143 height 9
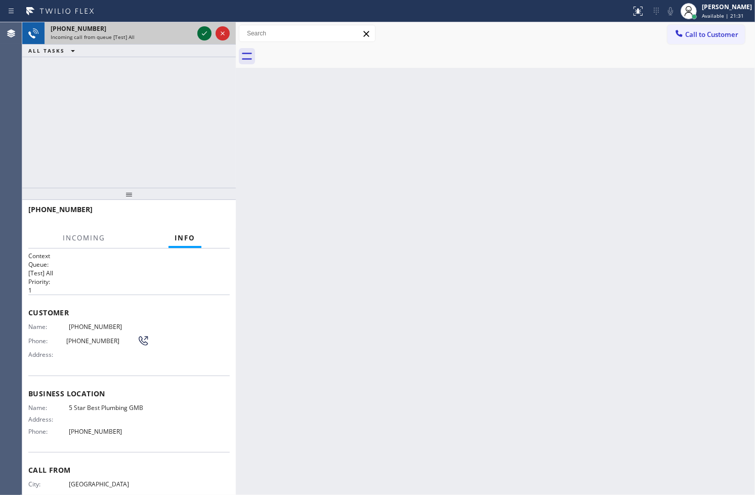
click at [210, 33] on icon at bounding box center [204, 33] width 12 height 12
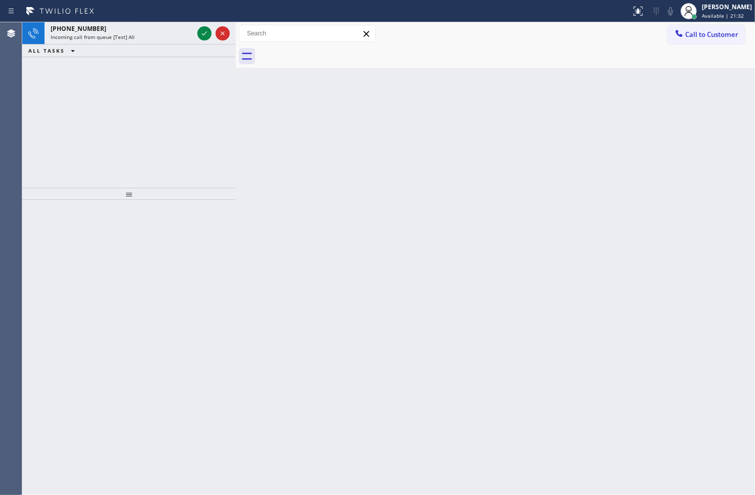
click at [208, 33] on icon at bounding box center [204, 33] width 12 height 12
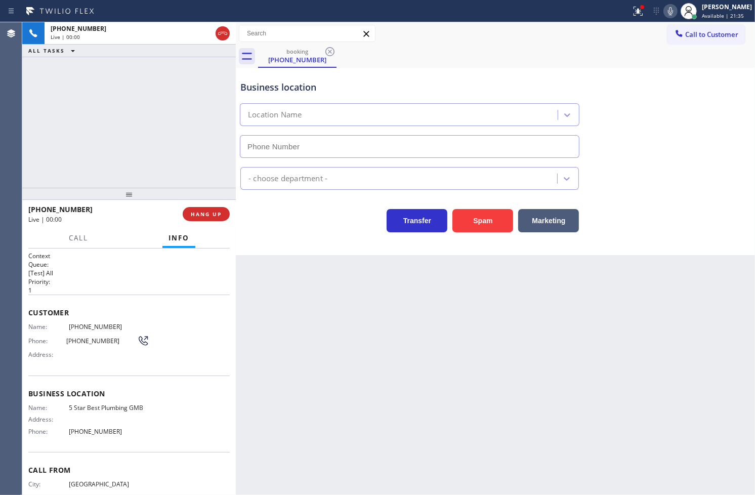
type input "[PHONE_NUMBER]"
drag, startPoint x: 345, startPoint y: 338, endPoint x: 333, endPoint y: 331, distance: 13.9
click at [343, 338] on div "Back to Dashboard Change Sender ID Customers Technicians Select a contact Outbo…" at bounding box center [495, 258] width 519 height 473
click at [154, 140] on div "[PHONE_NUMBER] Live | 00:11 ALL TASKS ALL TASKS ACTIVE TASKS TASKS IN WRAP UP" at bounding box center [129, 105] width 214 height 166
click at [303, 238] on div "Business location 5 Star Best Plumbing GMB [PHONE_NUMBER] Plumbing Reg Transfer…" at bounding box center [495, 161] width 519 height 187
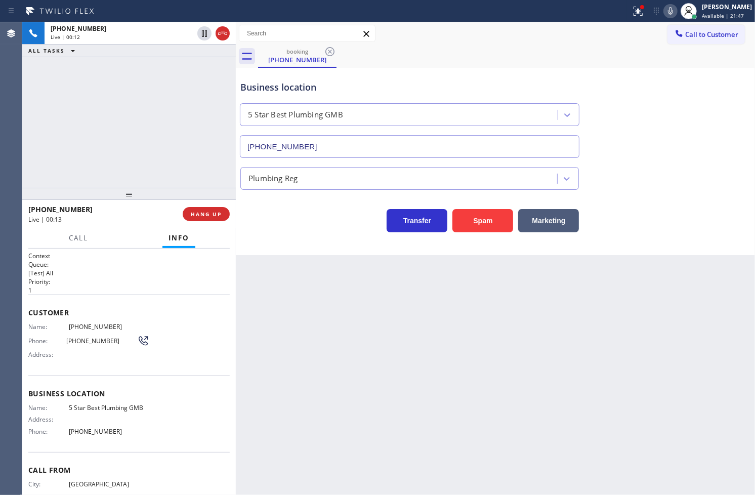
click at [103, 119] on div "[PHONE_NUMBER] Live | 00:12 ALL TASKS ALL TASKS ACTIVE TASKS TASKS IN WRAP UP" at bounding box center [129, 105] width 214 height 166
click at [337, 292] on div "Back to Dashboard Change Sender ID Customers Technicians Select a contact Outbo…" at bounding box center [495, 258] width 519 height 473
click at [168, 168] on div "[PHONE_NUMBER] Live | 00:20 ALL TASKS ALL TASKS ACTIVE TASKS TASKS IN WRAP UP" at bounding box center [129, 105] width 214 height 166
click at [377, 370] on div "Back to Dashboard Change Sender ID Customers Technicians Select a contact Outbo…" at bounding box center [495, 258] width 519 height 473
click at [150, 162] on div "[PHONE_NUMBER] Live | 00:36 ALL TASKS ALL TASKS ACTIVE TASKS TASKS IN WRAP UP" at bounding box center [129, 105] width 214 height 166
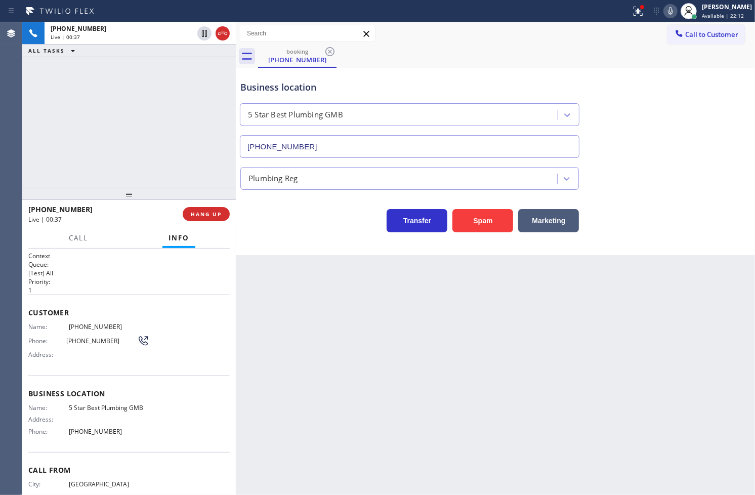
click at [188, 126] on div "[PHONE_NUMBER] Live | 00:37 ALL TASKS ALL TASKS ACTIVE TASKS TASKS IN WRAP UP" at bounding box center [129, 105] width 214 height 166
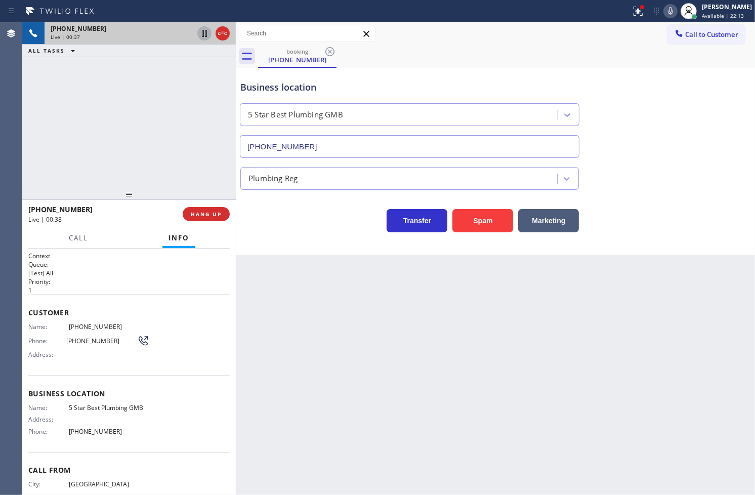
click at [204, 29] on icon at bounding box center [204, 33] width 12 height 12
click at [51, 94] on div "[PHONE_NUMBER] Live | 01:18 ALL TASKS ALL TASKS ACTIVE TASKS TASKS IN WRAP UP" at bounding box center [129, 105] width 214 height 166
click at [198, 37] on icon at bounding box center [204, 33] width 12 height 12
click at [325, 226] on div "Transfer Spam Marketing" at bounding box center [409, 218] width 343 height 28
click at [155, 138] on div "[PHONE_NUMBER] Live | 01:22 ALL TASKS ALL TASKS ACTIVE TASKS TASKS IN WRAP UP" at bounding box center [129, 105] width 214 height 166
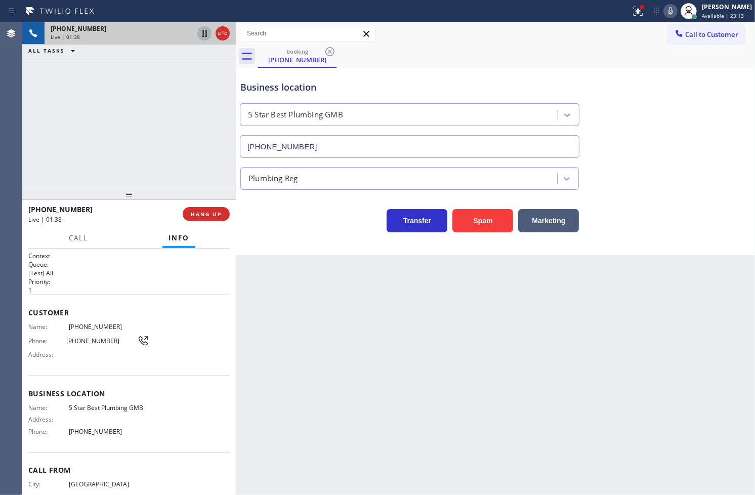
drag, startPoint x: 286, startPoint y: 309, endPoint x: 282, endPoint y: 303, distance: 7.0
click at [286, 309] on div "Back to Dashboard Change Sender ID Customers Technicians Select a contact Outbo…" at bounding box center [495, 258] width 519 height 473
click at [355, 251] on div "Business location 5 Star Best Plumbing GMB [PHONE_NUMBER] Plumbing Reg Transfer…" at bounding box center [495, 161] width 519 height 187
click at [143, 141] on div "[PHONE_NUMBER] Live | 01:43 ALL TASKS ALL TASKS ACTIVE TASKS TASKS IN WRAP UP" at bounding box center [129, 105] width 214 height 166
click at [315, 234] on div "Business location 5 Star Best Plumbing GMB [PHONE_NUMBER] Plumbing Reg Transfer…" at bounding box center [495, 161] width 519 height 187
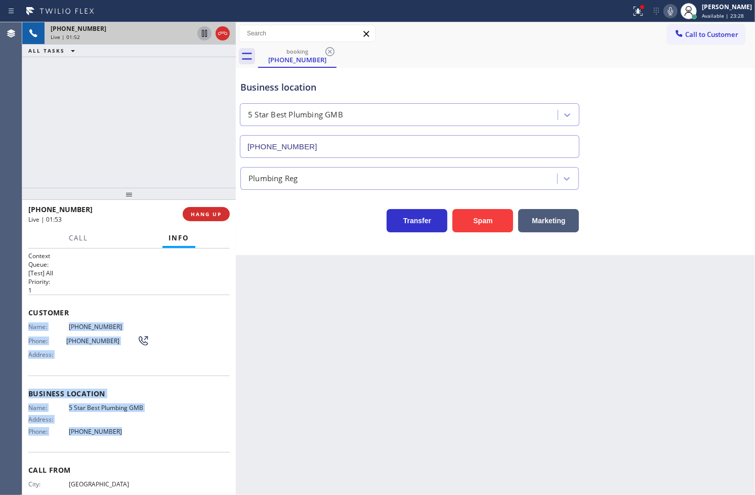
drag, startPoint x: 28, startPoint y: 330, endPoint x: 134, endPoint y: 433, distance: 147.5
click at [134, 433] on div "Context Queue: [Test] All Priority: 1 Customer Name: [PHONE_NUMBER] Phone: [PHO…" at bounding box center [128, 390] width 201 height 277
copy div "Name: [PHONE_NUMBER] Phone: [PHONE_NUMBER] Address: Business location Name: 5 S…"
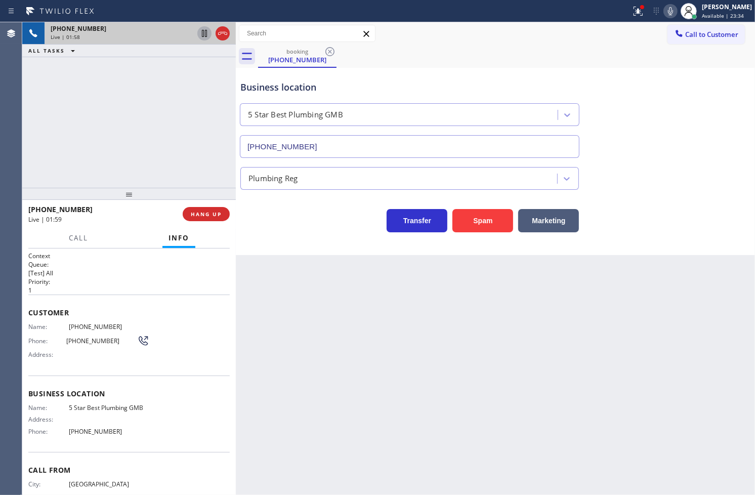
click at [110, 168] on div "[PHONE_NUMBER] Live | 01:58 ALL TASKS ALL TASKS ACTIVE TASKS TASKS IN WRAP UP" at bounding box center [129, 105] width 214 height 166
click at [81, 121] on div "[PHONE_NUMBER] Live | 02:01 ALL TASKS ALL TASKS ACTIVE TASKS TASKS IN WRAP UP" at bounding box center [129, 105] width 214 height 166
click at [120, 88] on div "[PHONE_NUMBER] Live | 02:03 ALL TASKS ALL TASKS ACTIVE TASKS TASKS IN WRAP UP" at bounding box center [129, 105] width 214 height 166
drag, startPoint x: 292, startPoint y: 208, endPoint x: 284, endPoint y: 204, distance: 7.9
click at [291, 208] on div "Transfer Spam Marketing" at bounding box center [409, 218] width 343 height 28
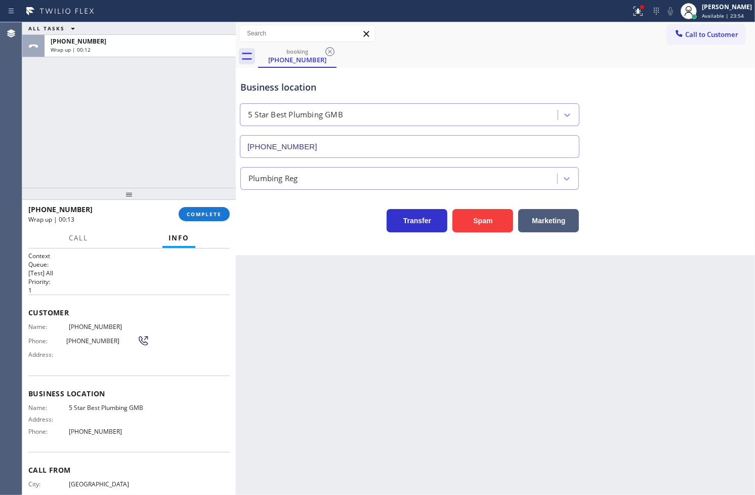
click at [77, 148] on div "ALL TASKS ALL TASKS ACTIVE TASKS TASKS IN WRAP UP [PHONE_NUMBER] Wrap up | 00:12" at bounding box center [129, 105] width 214 height 166
click at [197, 212] on span "COMPLETE" at bounding box center [204, 214] width 35 height 7
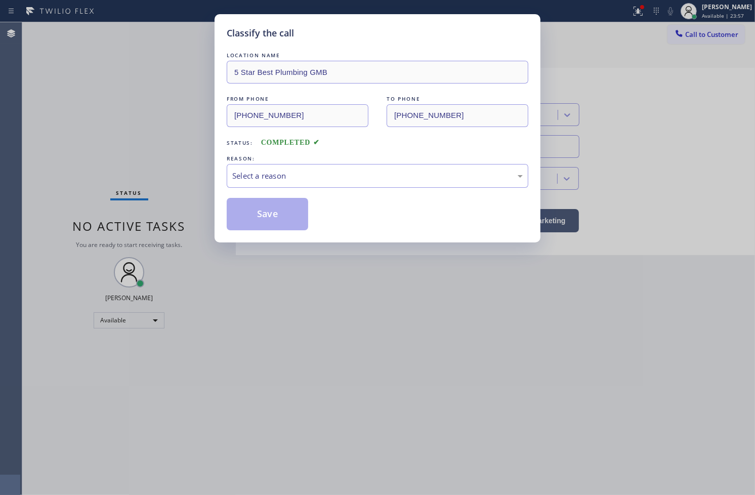
click at [301, 175] on div "Select a reason" at bounding box center [377, 176] width 291 height 12
click at [285, 224] on button "Save" at bounding box center [268, 214] width 82 height 32
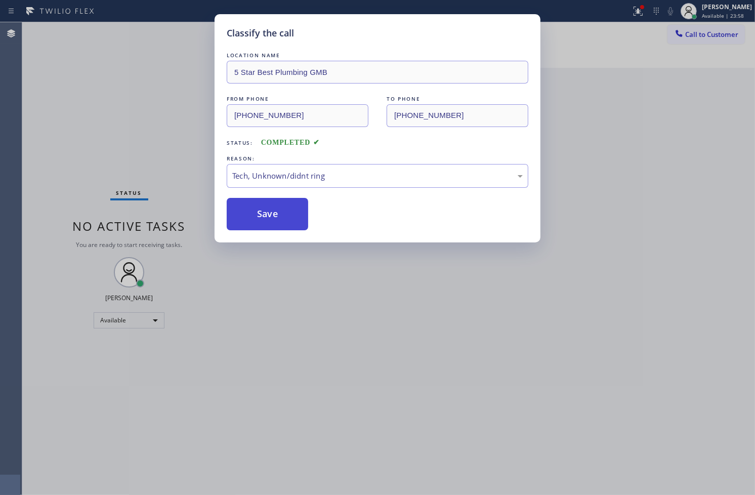
click at [285, 224] on button "Save" at bounding box center [268, 214] width 82 height 32
click at [285, 223] on button "Save" at bounding box center [268, 214] width 82 height 32
click at [287, 219] on button "Save" at bounding box center [268, 214] width 82 height 32
click at [291, 211] on div "Back to Dashboard Change Sender ID Customers Technicians Select a contact Outbo…" at bounding box center [495, 258] width 519 height 473
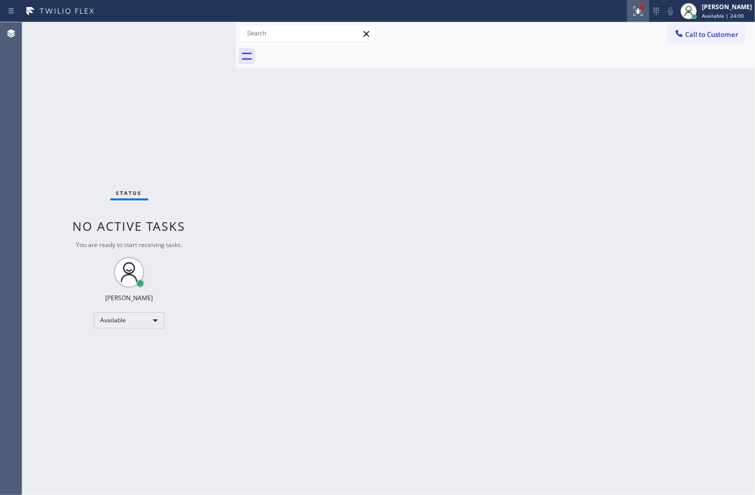
click at [627, 1] on button at bounding box center [638, 11] width 22 height 22
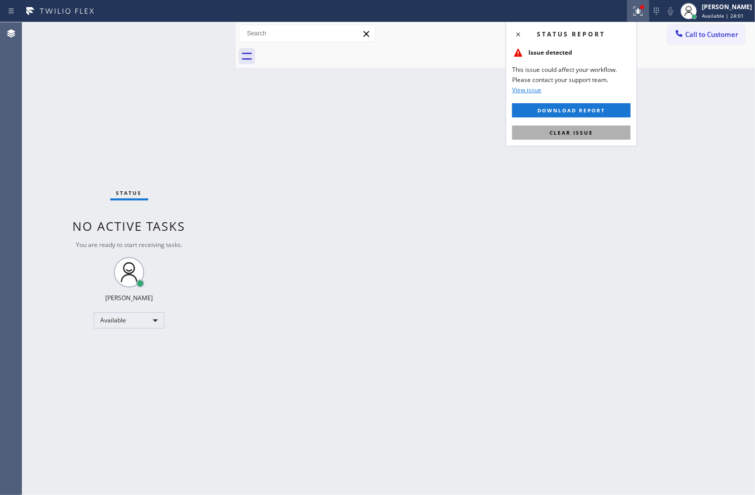
click at [593, 132] on button "Clear issue" at bounding box center [571, 133] width 118 height 14
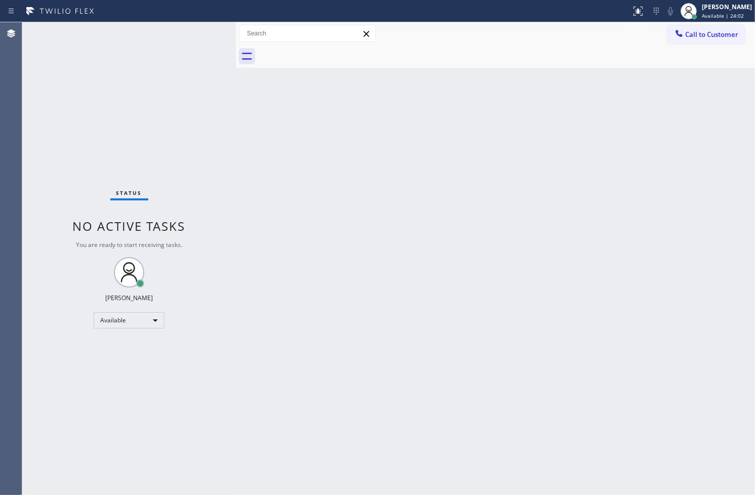
click at [263, 230] on div "Back to Dashboard Change Sender ID Customers Technicians Select a contact Outbo…" at bounding box center [495, 258] width 519 height 473
click at [214, 117] on div "Status No active tasks You are ready to start receiving tasks. [PERSON_NAME]" at bounding box center [129, 258] width 214 height 473
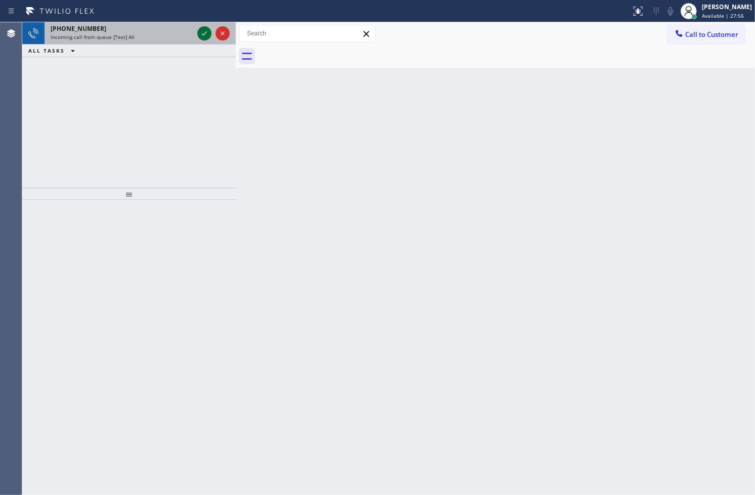
click at [203, 31] on icon at bounding box center [204, 33] width 12 height 12
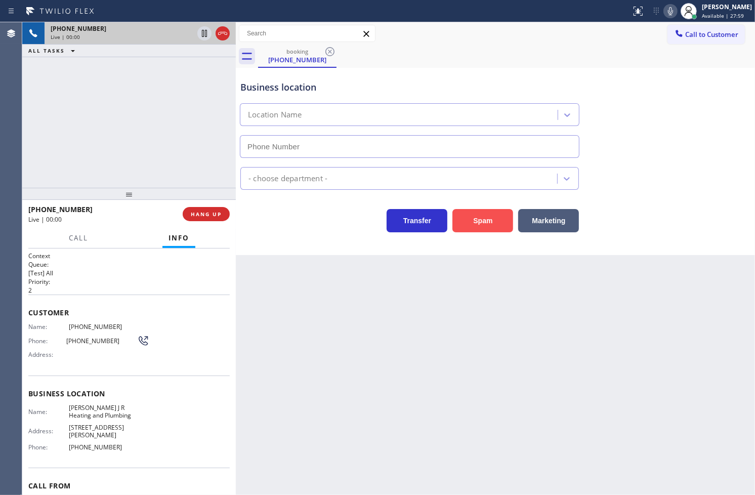
type input "[PHONE_NUMBER]"
click at [481, 222] on button "Spam" at bounding box center [483, 220] width 61 height 23
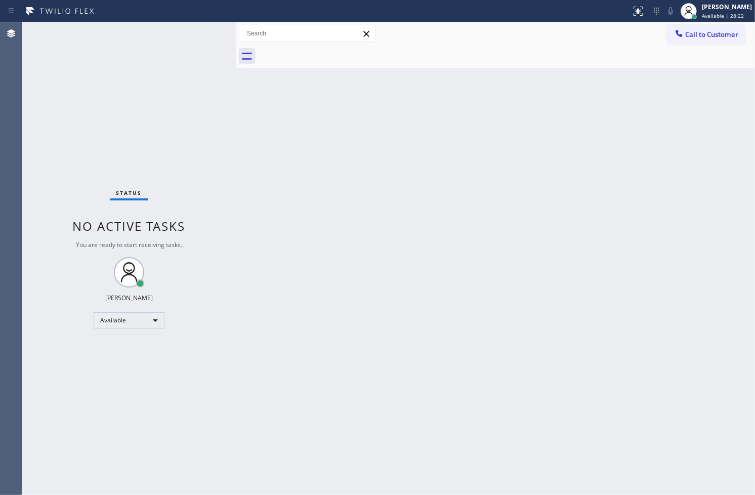
click at [83, 151] on div "Status No active tasks You are ready to start receiving tasks. [PERSON_NAME]" at bounding box center [129, 258] width 214 height 473
click at [189, 37] on div "Status No active tasks You are ready to start receiving tasks. [PERSON_NAME]" at bounding box center [129, 258] width 214 height 473
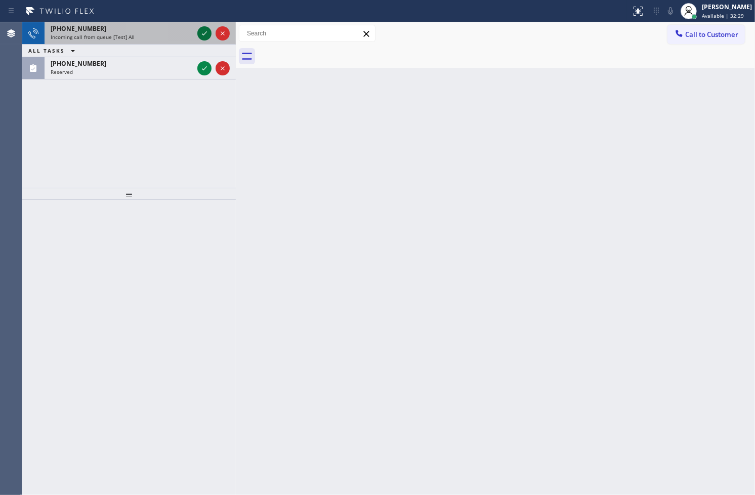
click at [205, 33] on icon at bounding box center [204, 33] width 5 height 4
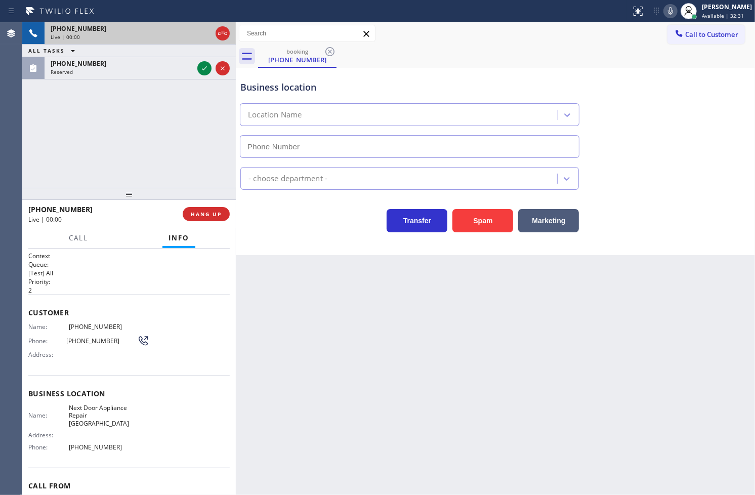
type input "[PHONE_NUMBER]"
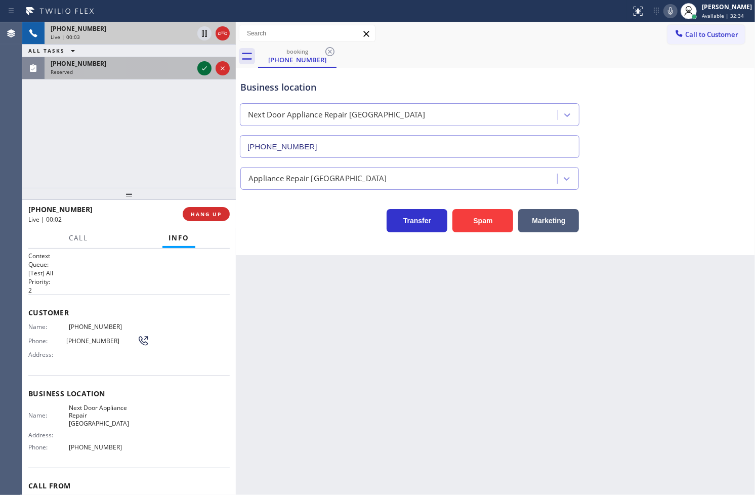
click at [202, 71] on icon at bounding box center [204, 68] width 12 height 12
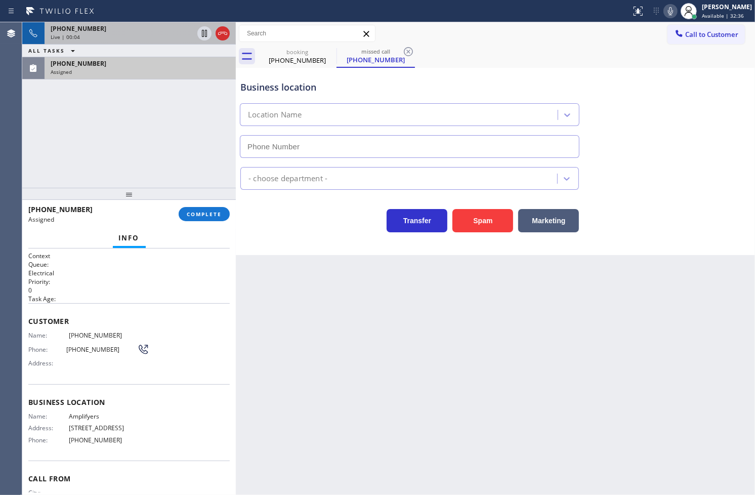
type input "[PHONE_NUMBER]"
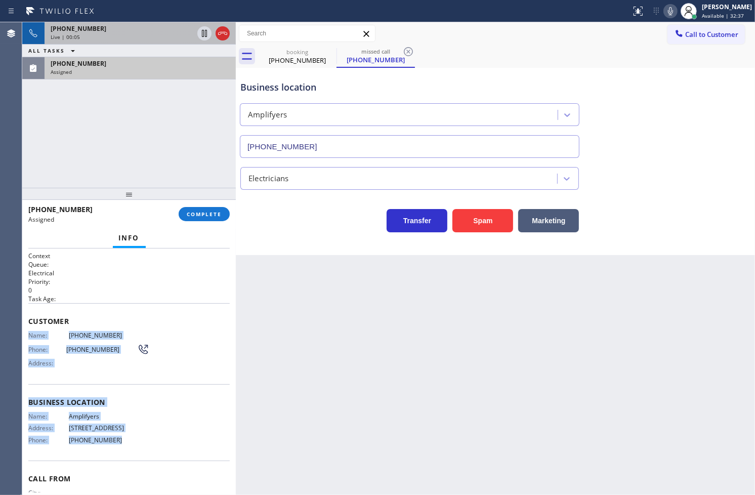
drag, startPoint x: 29, startPoint y: 335, endPoint x: 138, endPoint y: 439, distance: 150.4
click at [138, 439] on div "Context Queue: Electrical Priority: 0 Task Age: Customer Name: [PHONE_NUMBER] P…" at bounding box center [128, 395] width 201 height 286
copy div "Name: [PHONE_NUMBER] Phone: [PHONE_NUMBER] Address: Business location Name: Amp…"
click at [200, 216] on span "COMPLETE" at bounding box center [204, 214] width 35 height 7
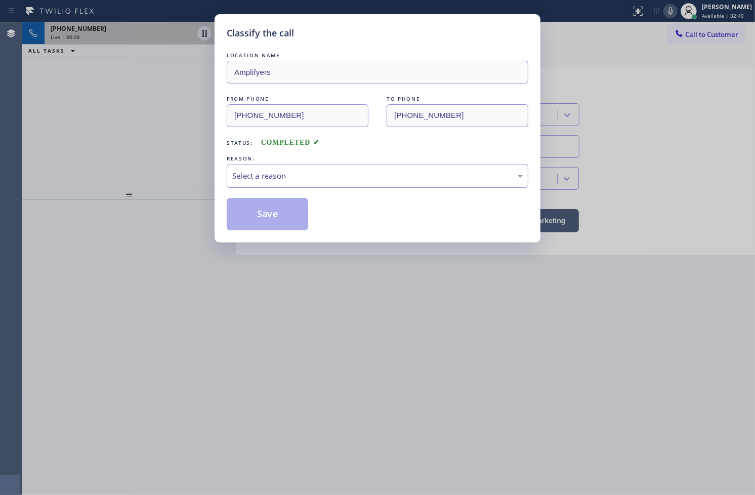
click at [274, 181] on div "Select a reason" at bounding box center [377, 176] width 291 height 12
click at [284, 214] on button "Save" at bounding box center [268, 214] width 82 height 32
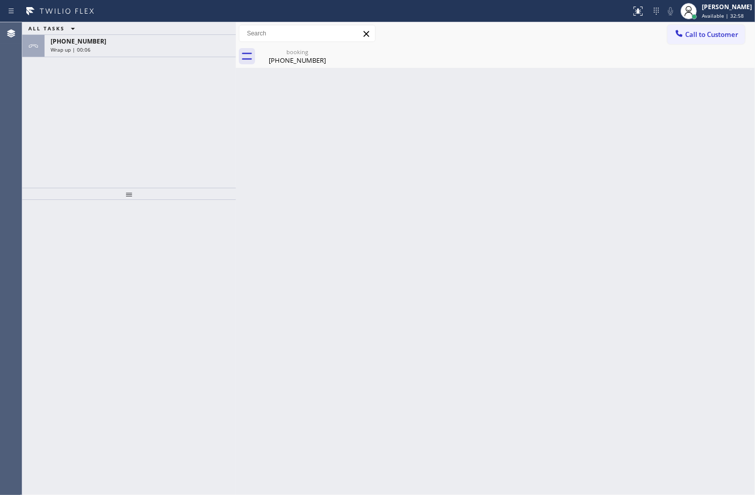
drag, startPoint x: 87, startPoint y: 152, endPoint x: 112, endPoint y: 97, distance: 60.9
click at [87, 152] on div "ALL TASKS ALL TASKS ACTIVE TASKS TASKS IN WRAP UP [PHONE_NUMBER] Wrap up | 00:06" at bounding box center [129, 105] width 214 height 166
click at [138, 26] on div "ALL TASKS ALL TASKS ACTIVE TASKS TASKS IN WRAP UP" at bounding box center [129, 28] width 214 height 13
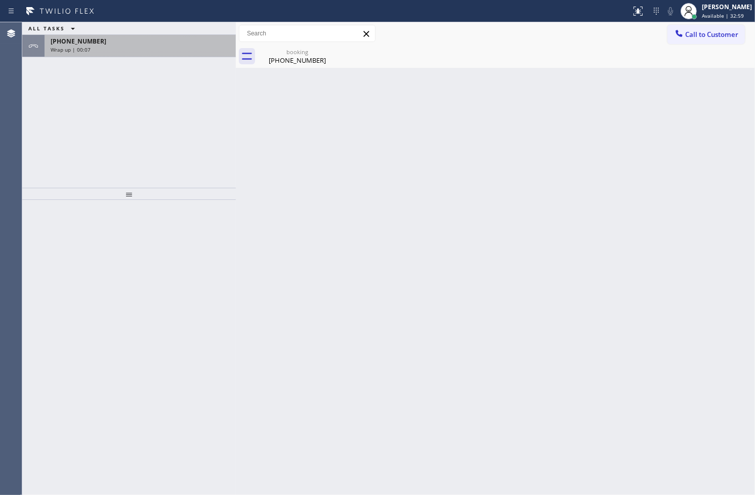
click at [139, 39] on div "[PHONE_NUMBER]" at bounding box center [140, 41] width 179 height 9
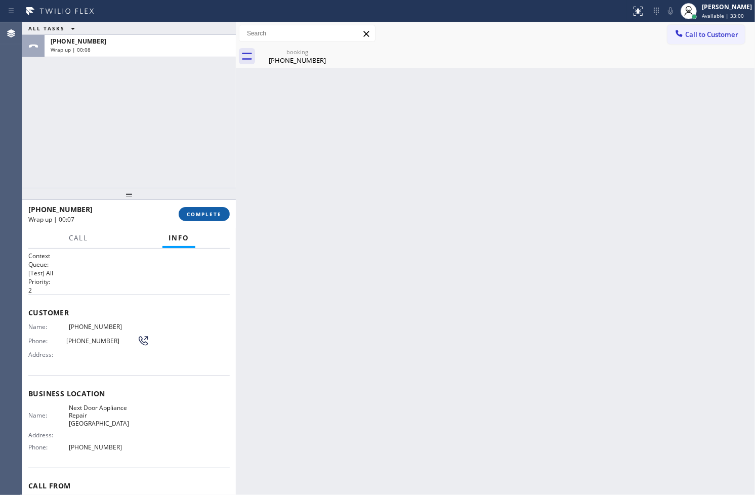
click at [195, 218] on button "COMPLETE" at bounding box center [204, 214] width 51 height 14
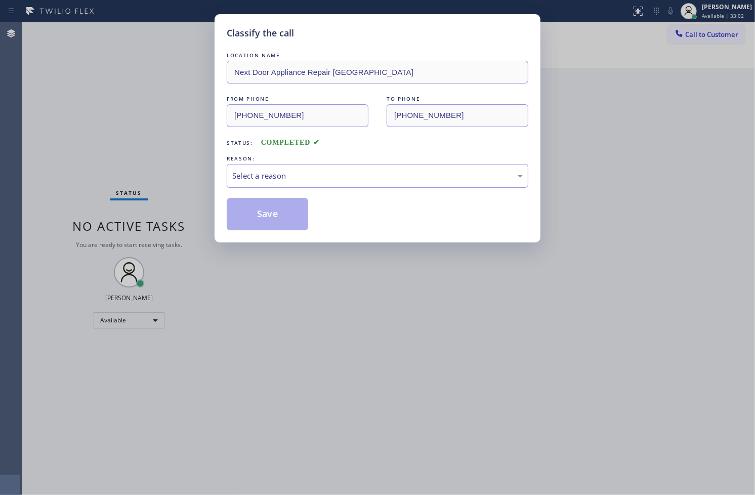
click at [311, 181] on div "Select a reason" at bounding box center [377, 176] width 291 height 12
click at [295, 214] on button "Save" at bounding box center [268, 214] width 82 height 32
click at [293, 211] on button "Save" at bounding box center [268, 214] width 82 height 32
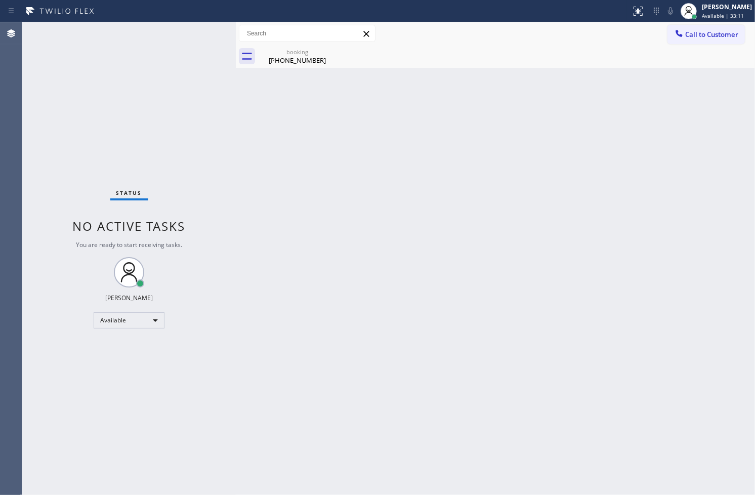
click at [196, 29] on div "Status No active tasks You are ready to start receiving tasks. [PERSON_NAME]" at bounding box center [129, 258] width 214 height 473
click at [295, 400] on div "Back to Dashboard Change Sender ID Customers Technicians Select a contact Outbo…" at bounding box center [495, 258] width 519 height 473
click at [67, 179] on div "Status No active tasks You are ready to start receiving tasks. [PERSON_NAME]" at bounding box center [129, 258] width 214 height 473
click at [148, 320] on div "Available" at bounding box center [129, 320] width 71 height 16
click at [128, 370] on li "Break" at bounding box center [128, 372] width 69 height 12
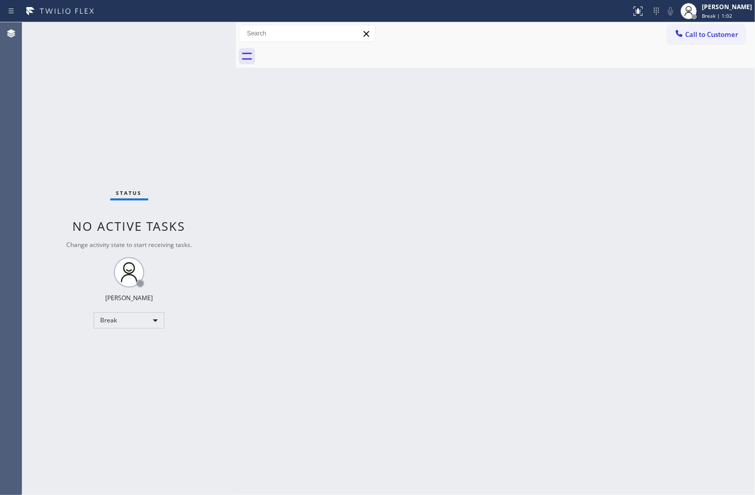
click at [81, 413] on div "Status No active tasks Change activity state to start receiving tasks. [PERSON_…" at bounding box center [129, 258] width 214 height 473
